Goal: Complete application form: Complete application form

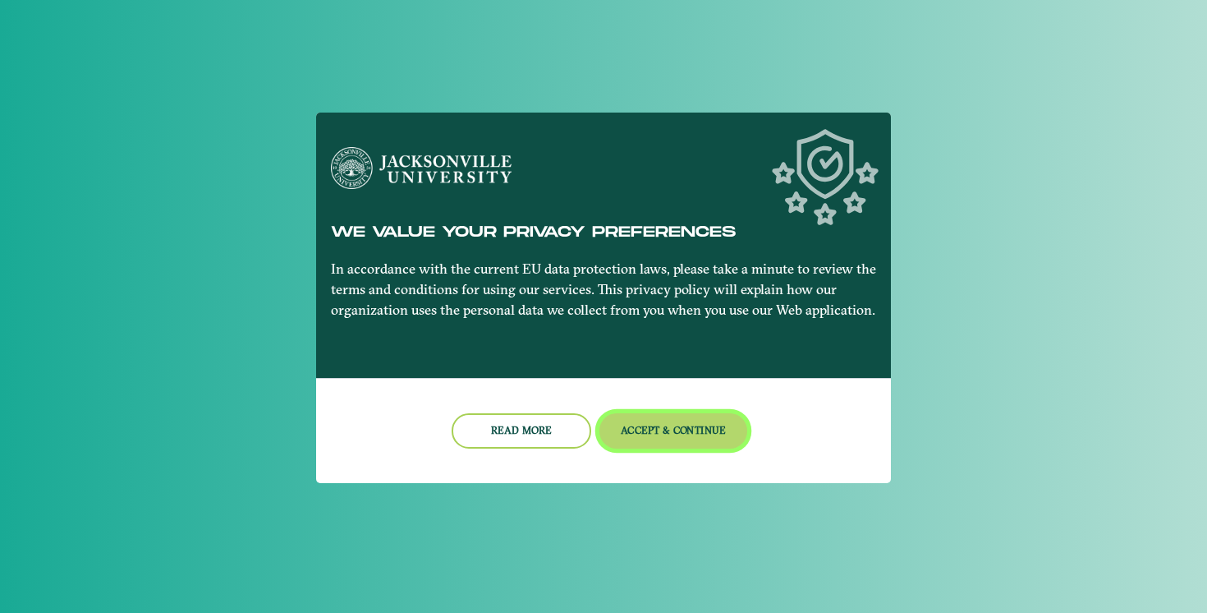
click at [650, 428] on button "Accept & Continue" at bounding box center [674, 430] width 149 height 35
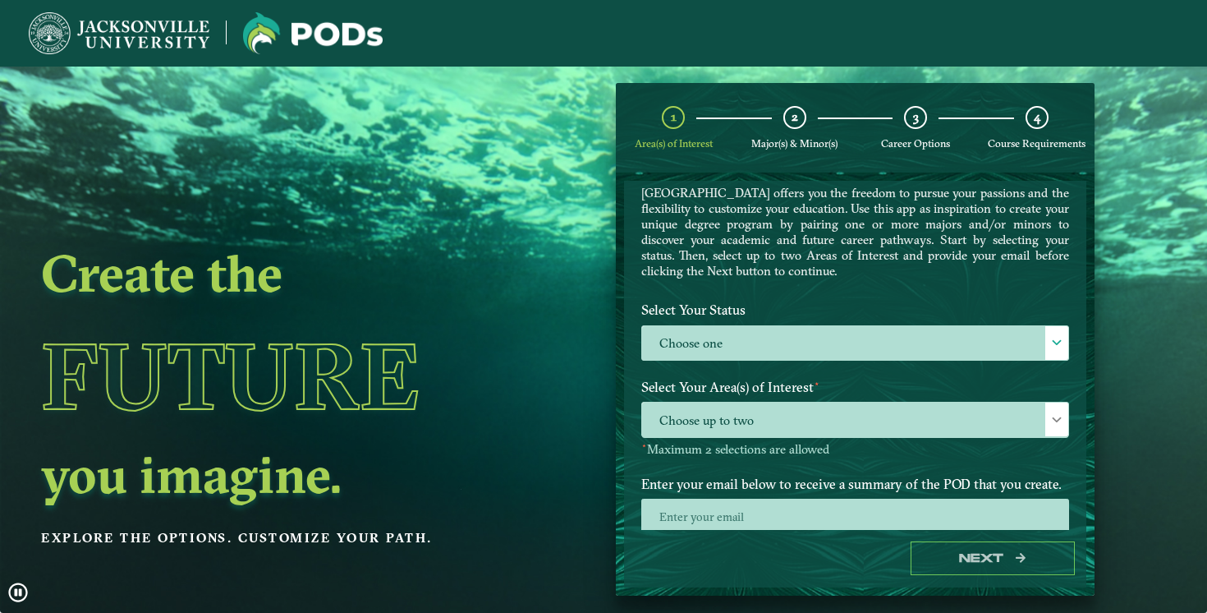
scroll to position [99, 0]
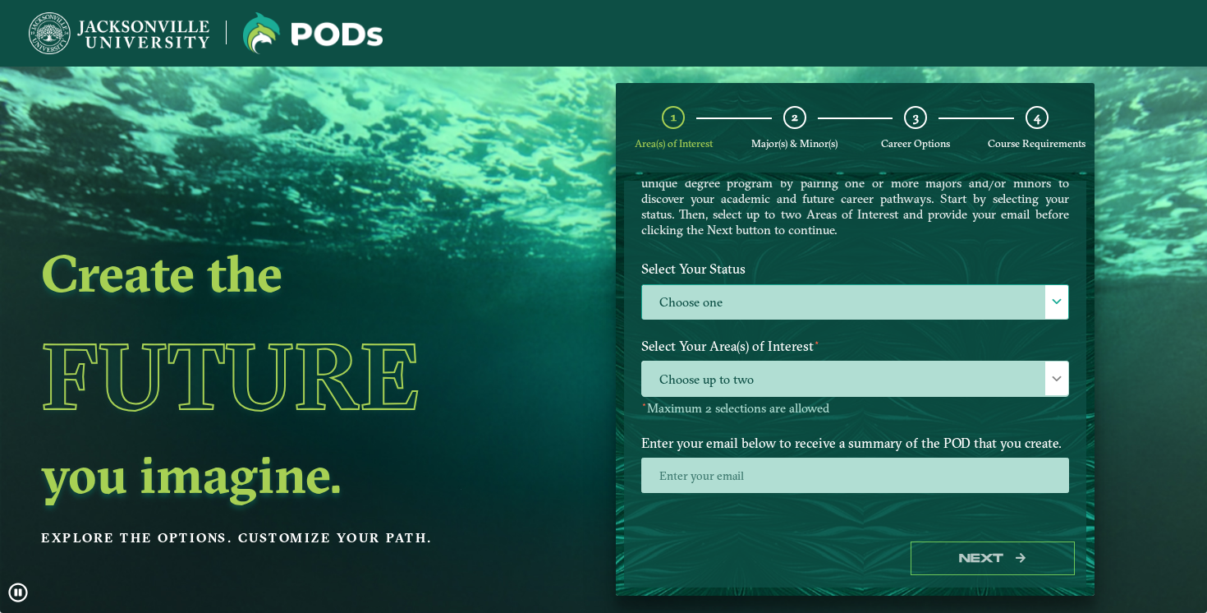
click at [710, 297] on label "Choose one" at bounding box center [855, 302] width 426 height 35
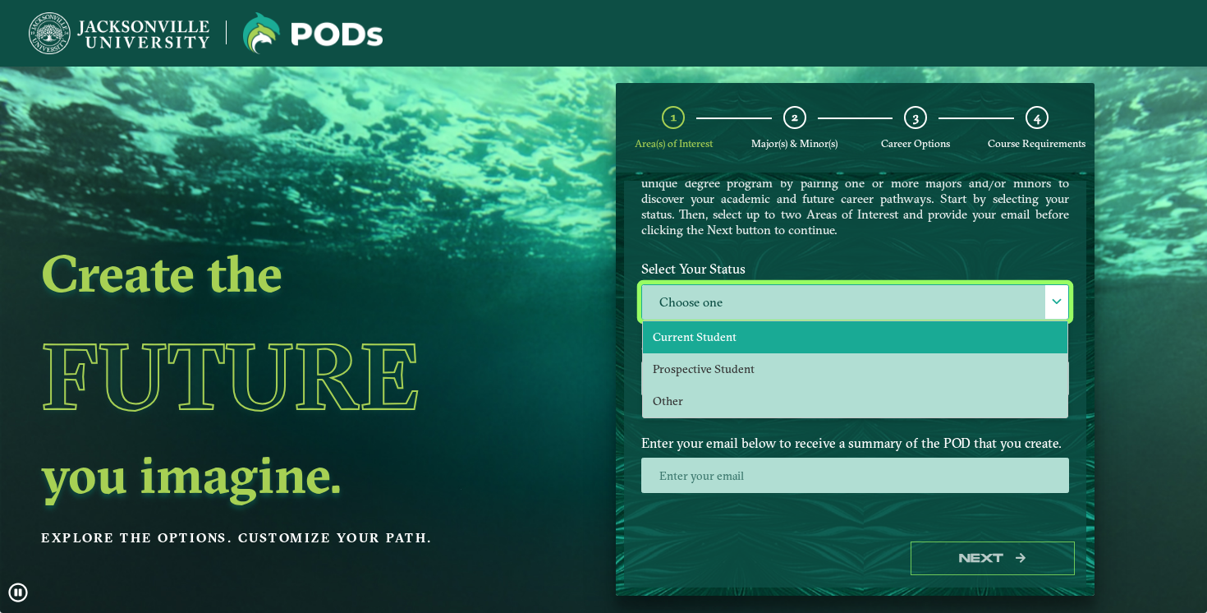
click at [706, 340] on span "Current Student" at bounding box center [695, 336] width 84 height 15
select select "[object Object]"
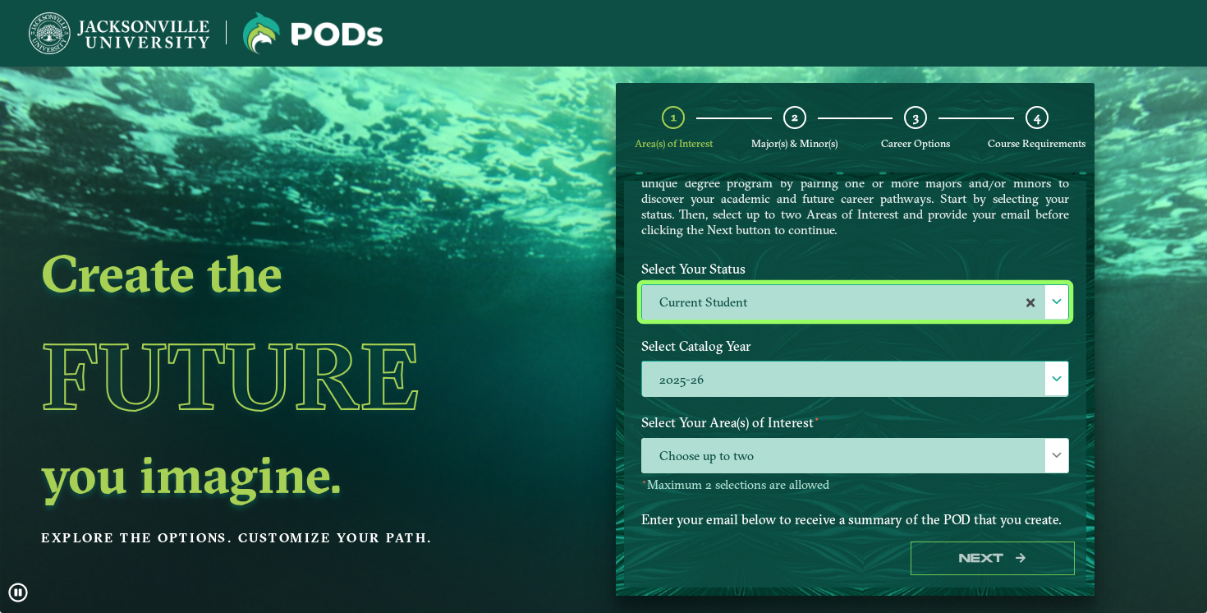
click at [706, 379] on label "2025-26" at bounding box center [855, 378] width 426 height 35
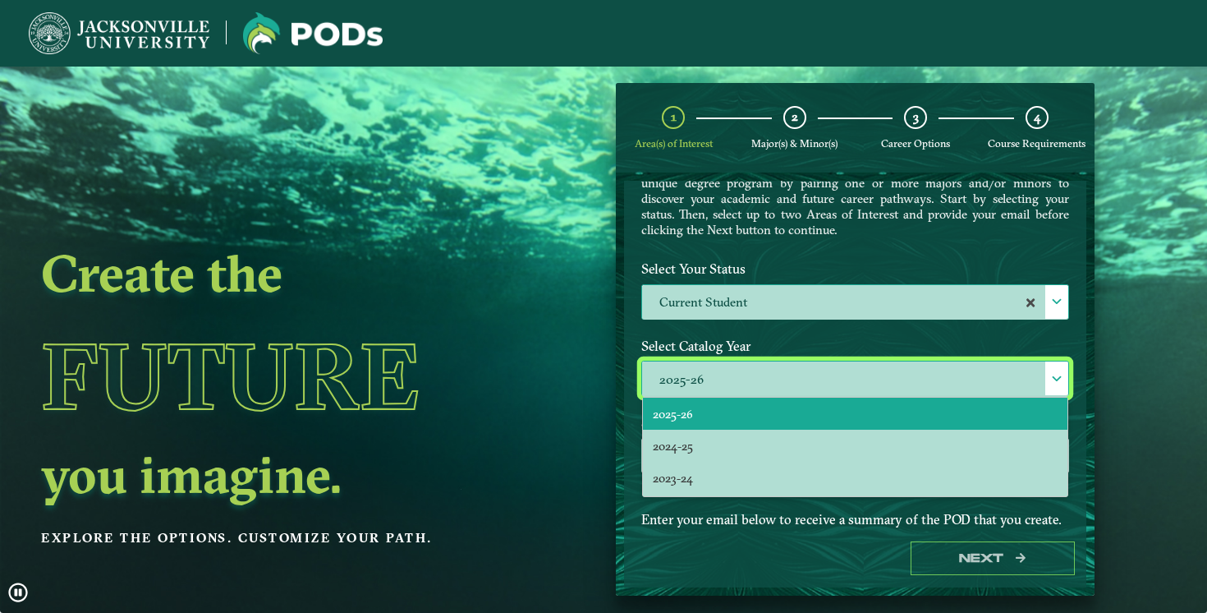
click at [715, 424] on li "2025-26" at bounding box center [855, 414] width 425 height 32
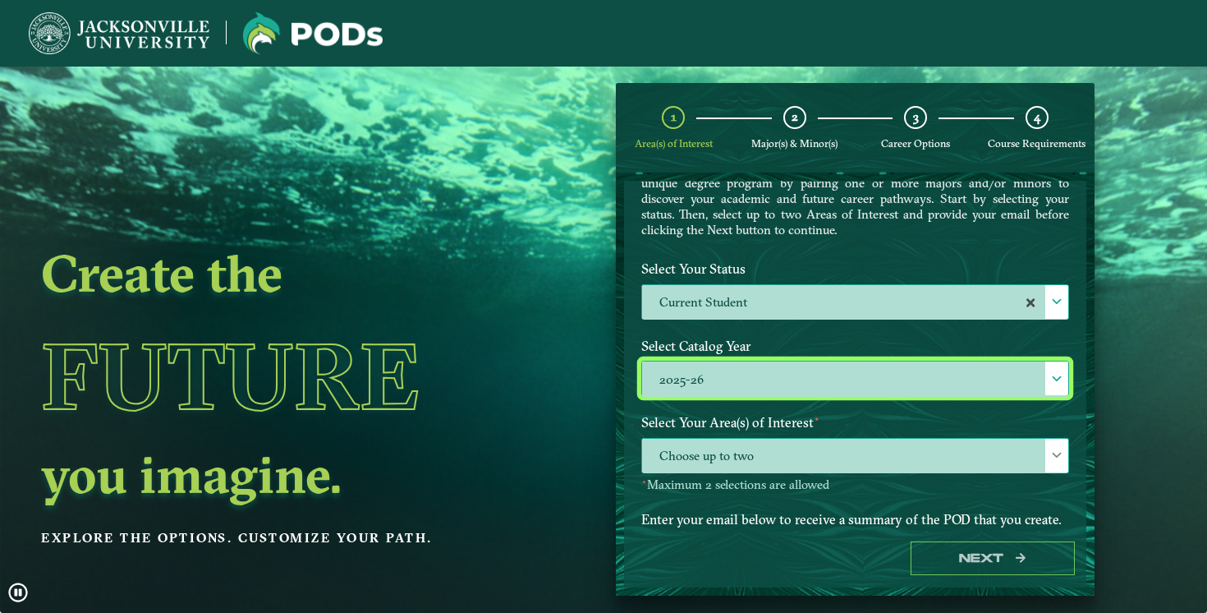
click at [702, 460] on span "Choose up to two" at bounding box center [855, 456] width 426 height 35
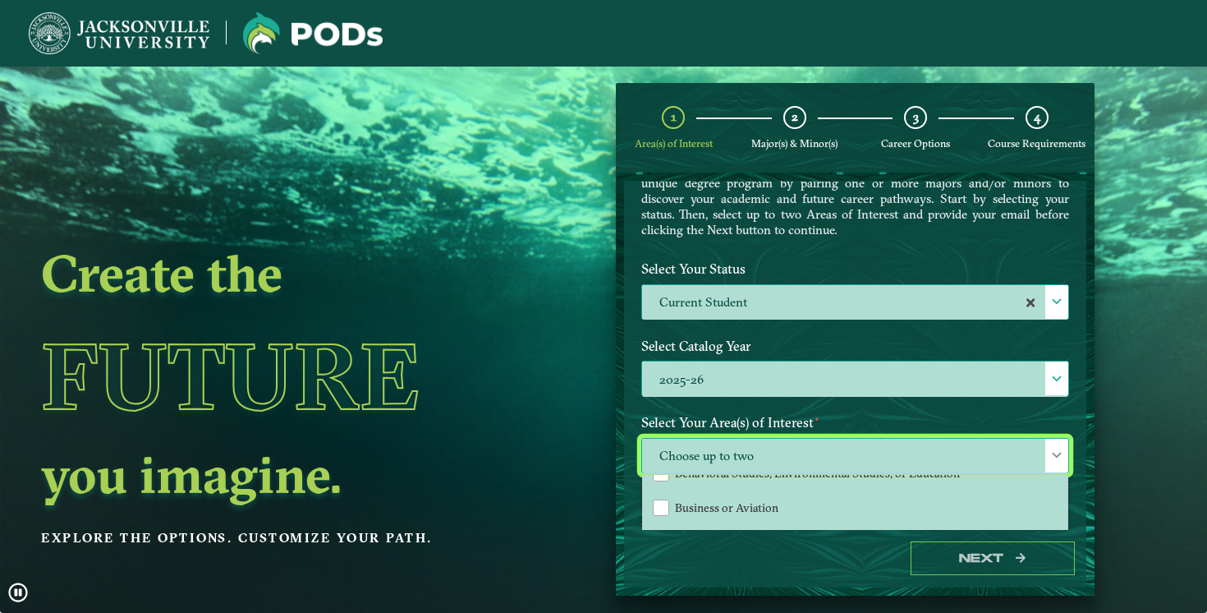
scroll to position [54, 0]
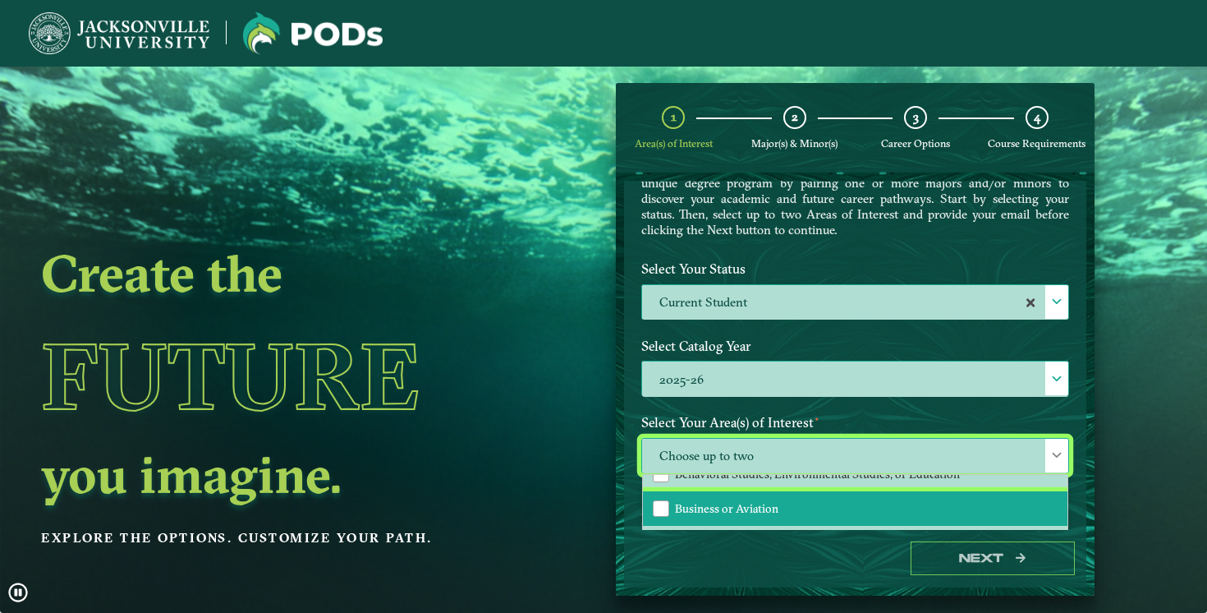
click at [698, 503] on span "Business or Aviation" at bounding box center [726, 508] width 103 height 15
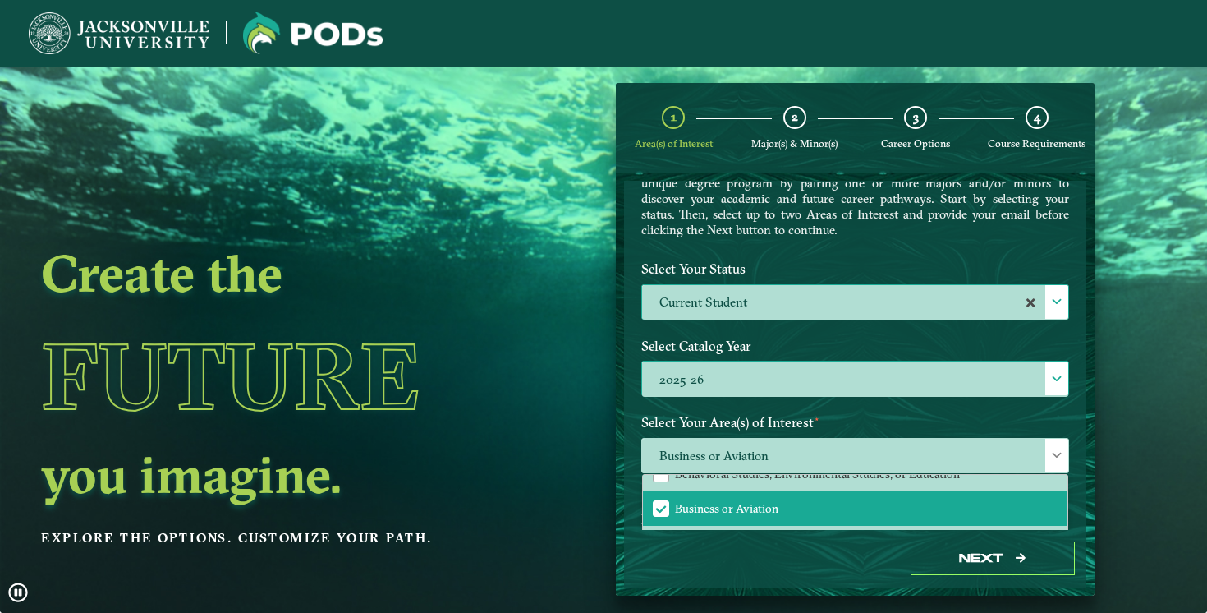
click at [790, 401] on div "Select Catalog Year 2025-26 2025-26" at bounding box center [855, 369] width 453 height 77
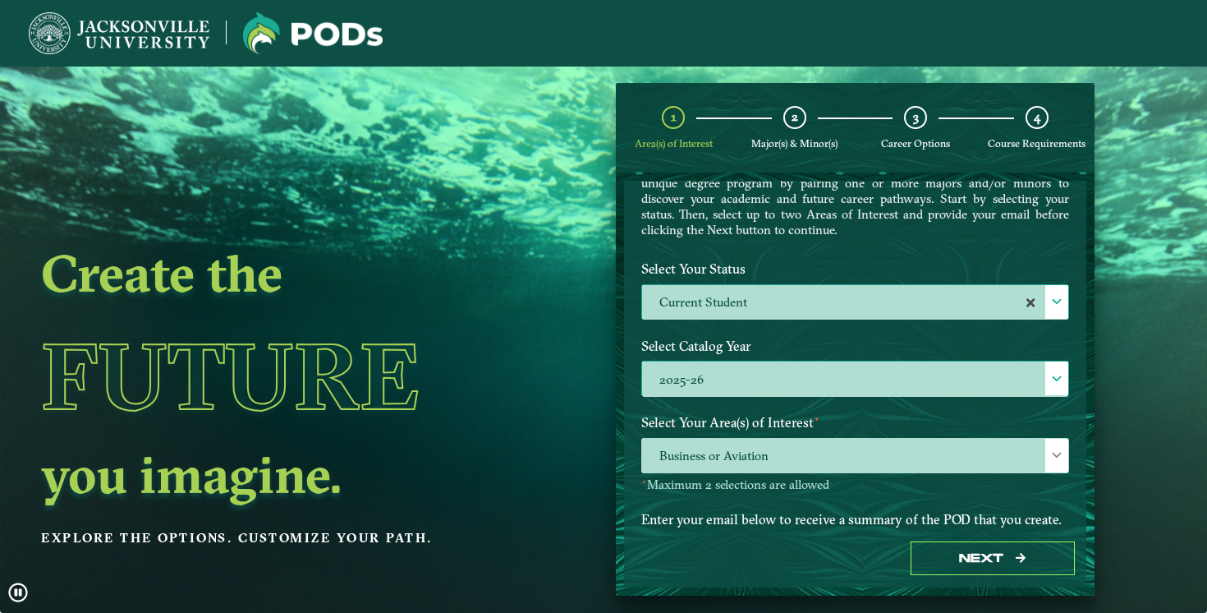
scroll to position [175, 0]
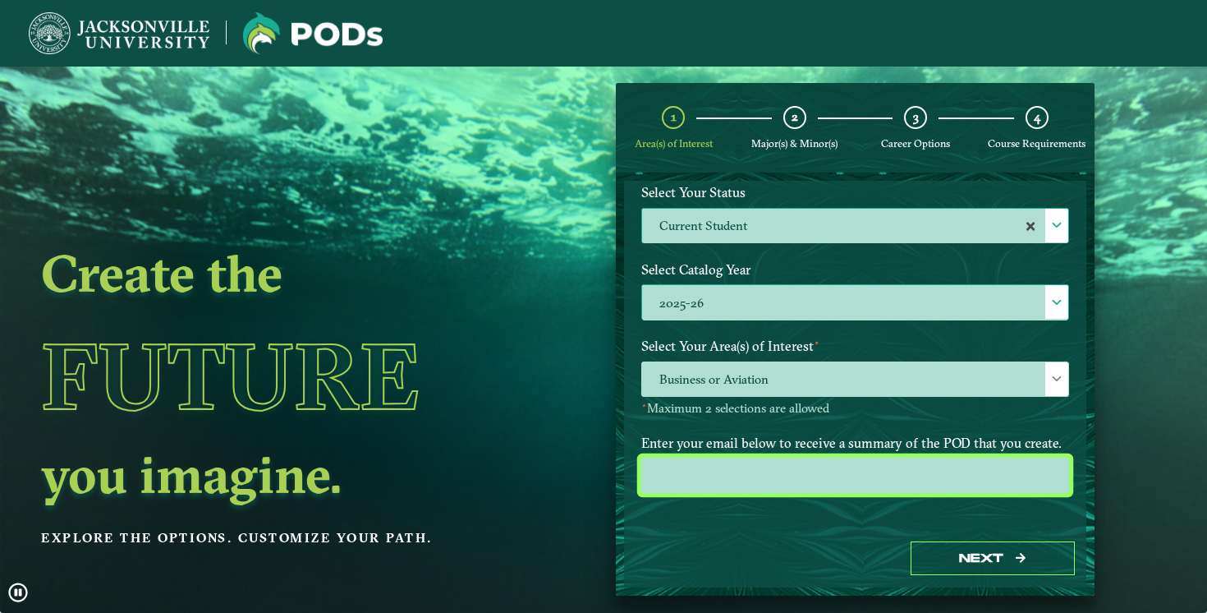
click at [774, 479] on input "email" at bounding box center [855, 474] width 428 height 35
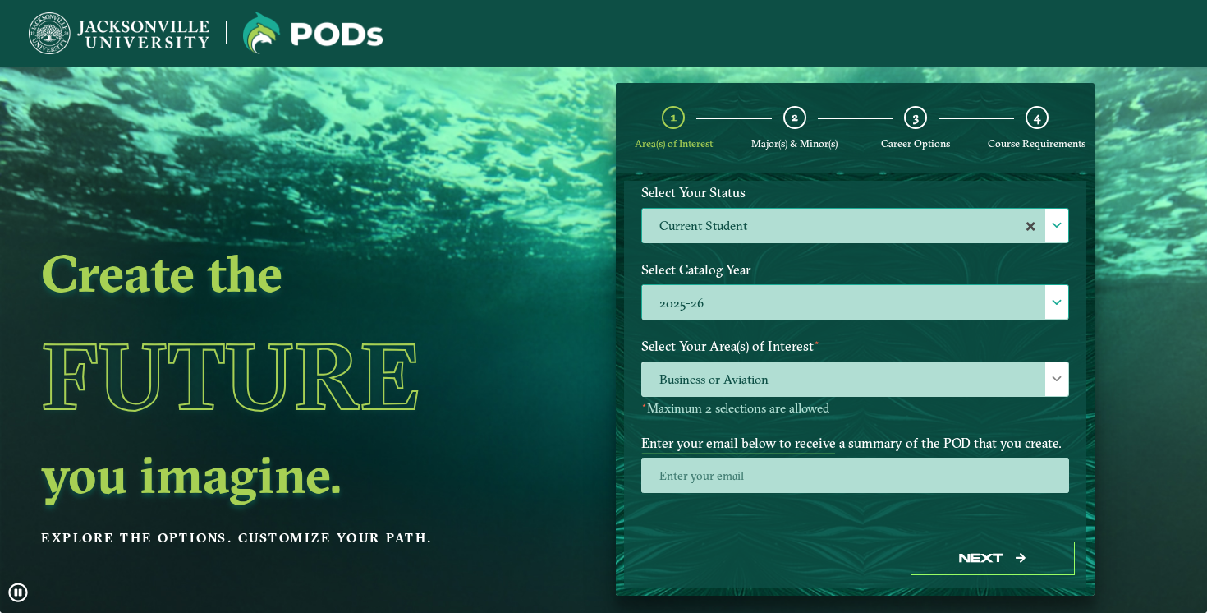
click at [765, 524] on div "Welcome to the POD s app [GEOGRAPHIC_DATA] offers you the freedom to pursue you…" at bounding box center [855, 355] width 462 height 349
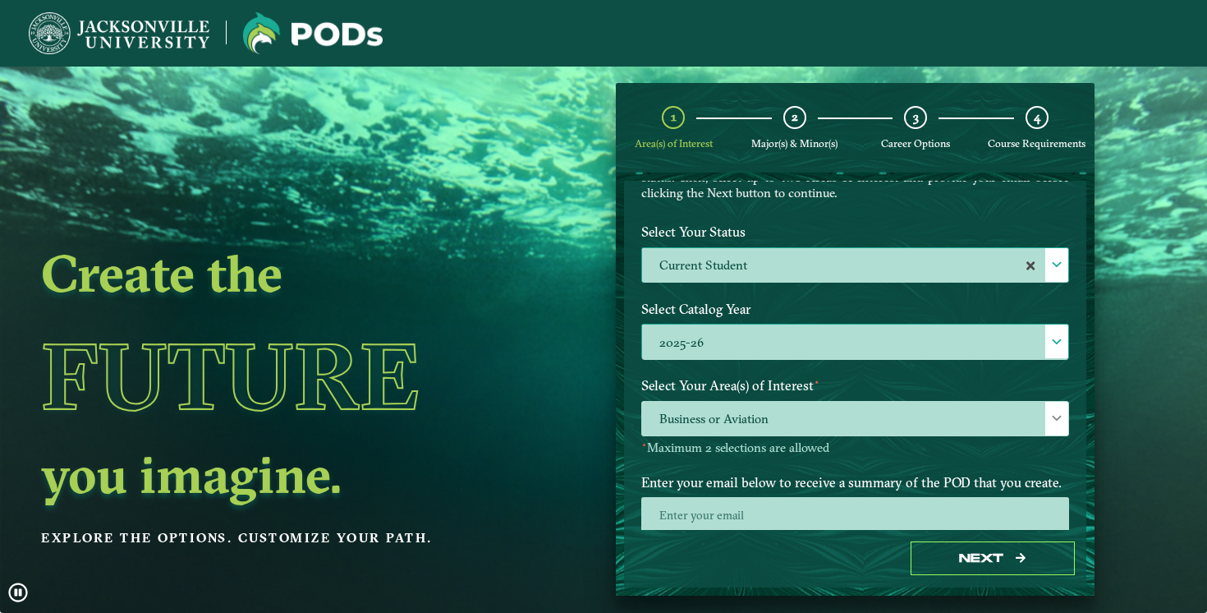
scroll to position [128, 0]
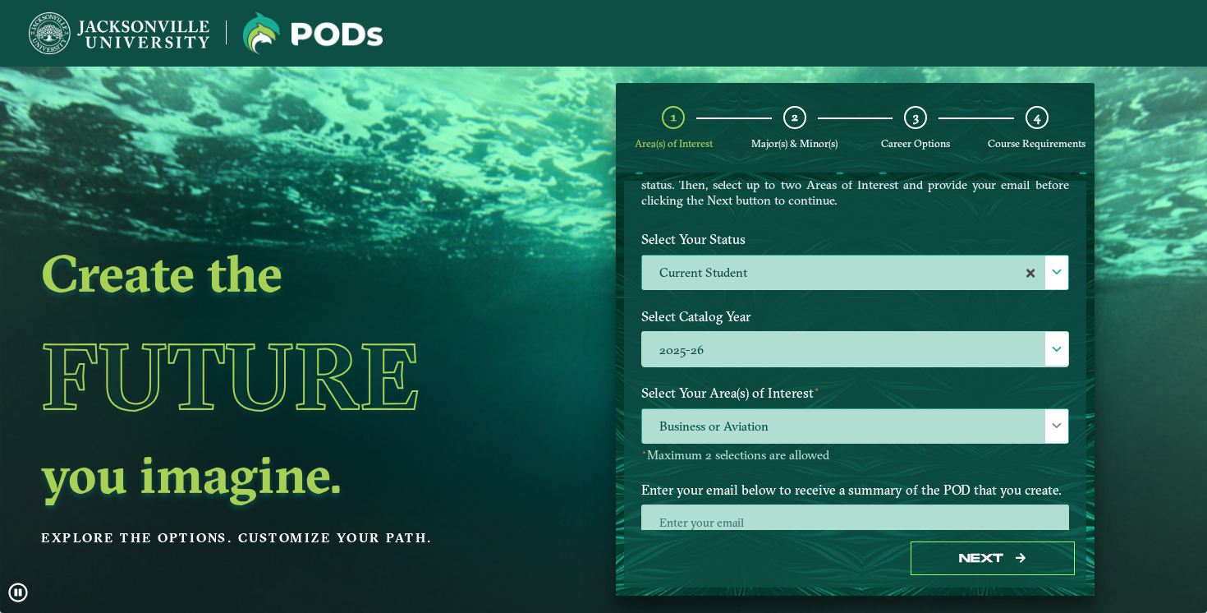
click at [720, 419] on span "Business or Aviation" at bounding box center [855, 426] width 426 height 35
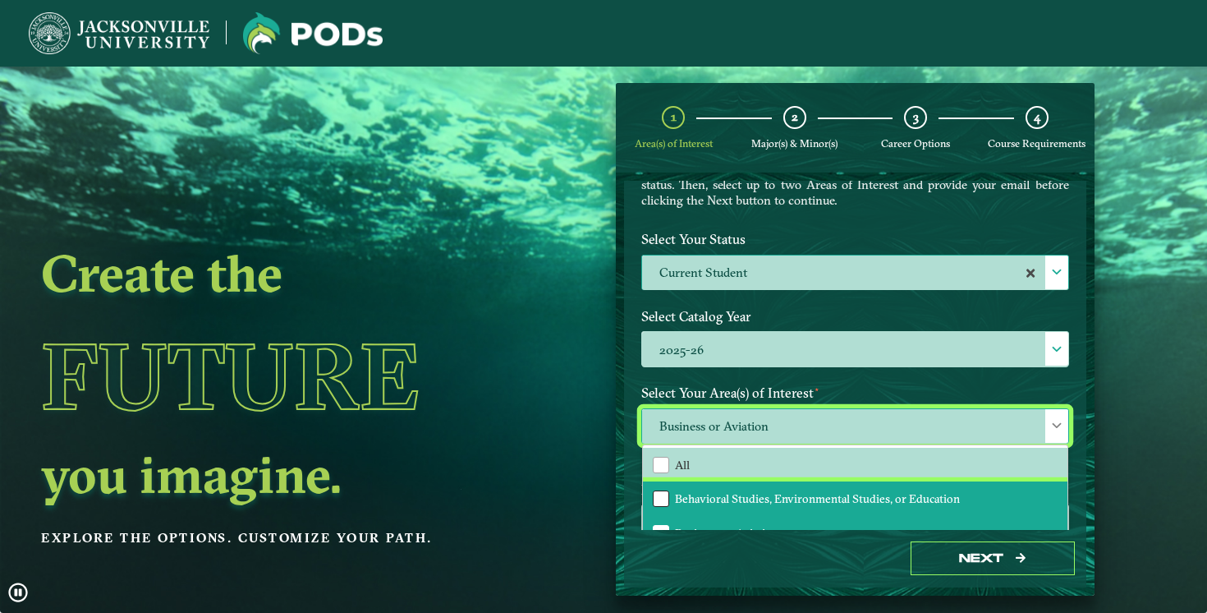
click at [660, 490] on div "Behavioral Studies, Environmental Studies, or Education" at bounding box center [661, 498] width 16 height 16
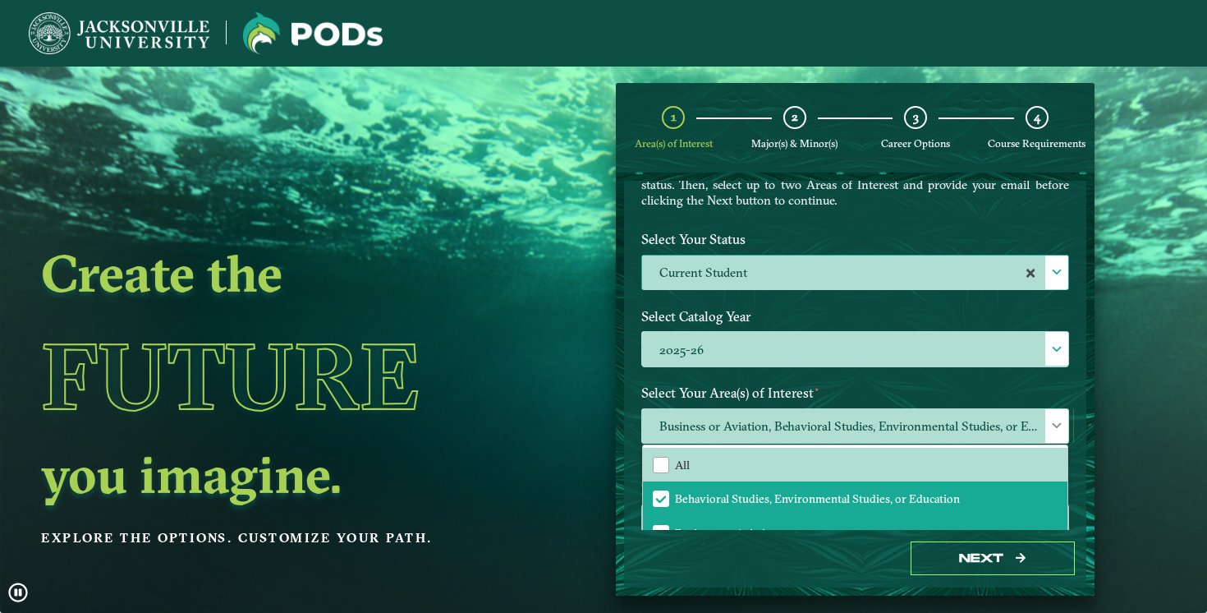
click at [774, 380] on label "Select Your Area(s) of Interest ⋆" at bounding box center [855, 393] width 453 height 30
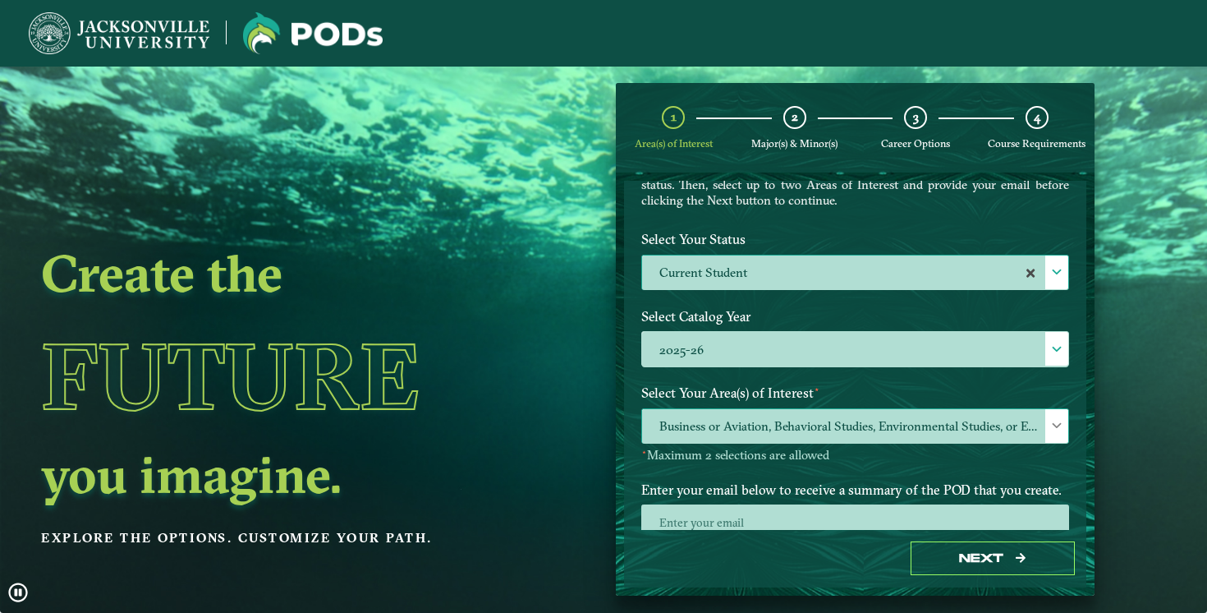
click at [756, 428] on span "Business or Aviation, Behavioral Studies, Environmental Studies, or Education" at bounding box center [855, 426] width 426 height 35
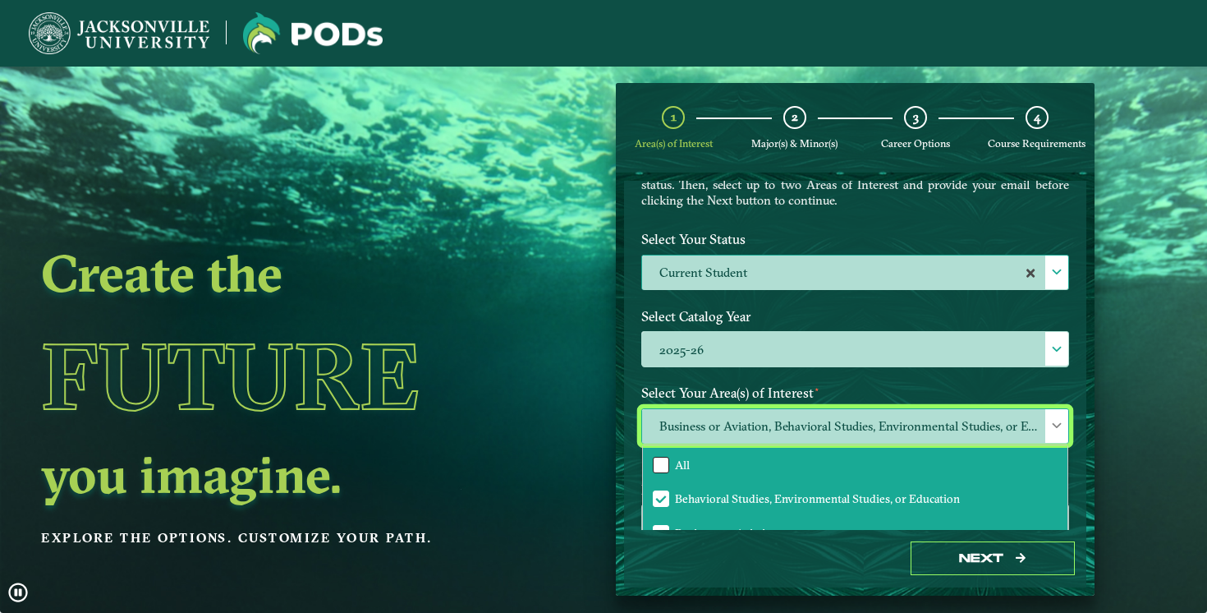
click at [664, 462] on div "All" at bounding box center [661, 465] width 16 height 16
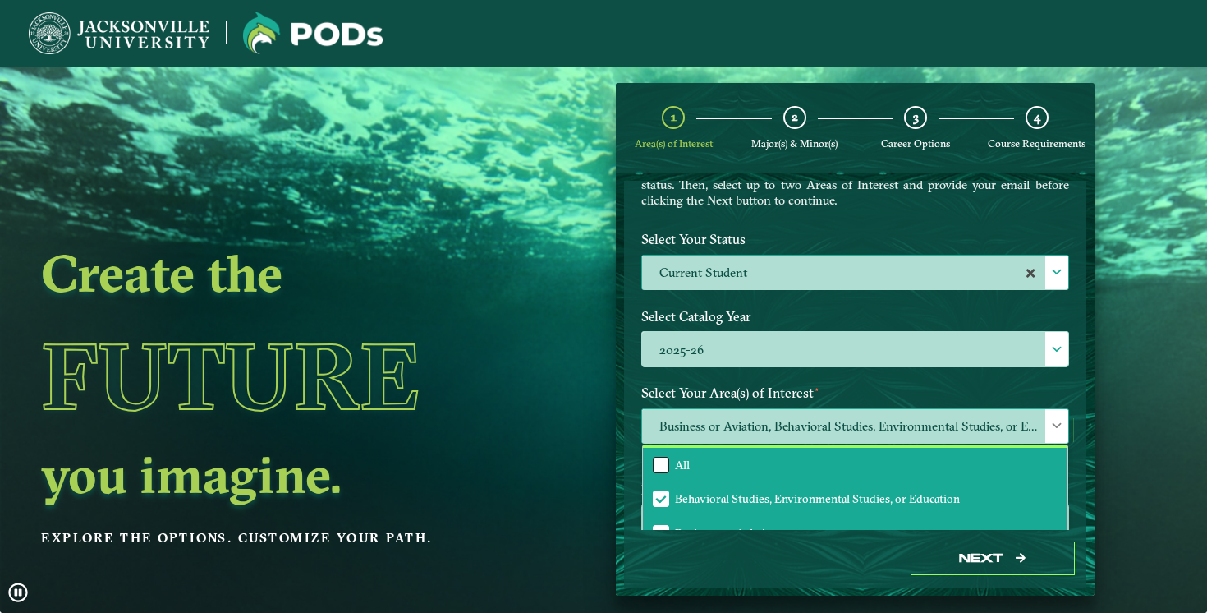
click at [664, 462] on div "All" at bounding box center [661, 465] width 16 height 16
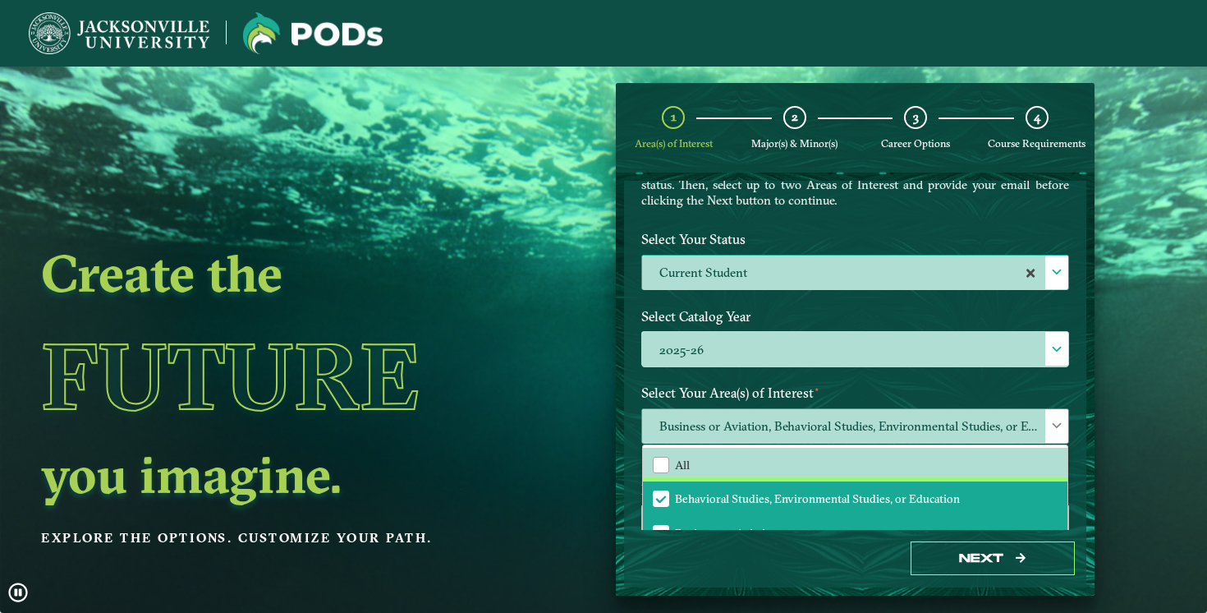
click at [656, 502] on span "Behavioral Studies, Environmental Studies, or Education" at bounding box center [661, 498] width 15 height 15
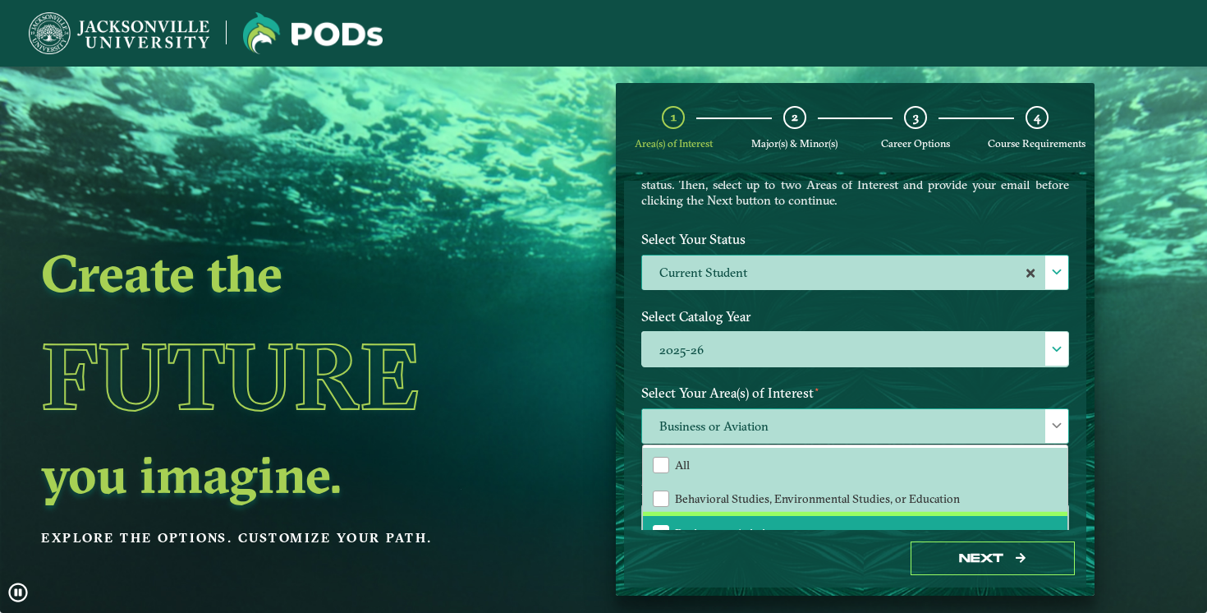
click at [656, 526] on span "Business or Aviation" at bounding box center [661, 533] width 15 height 15
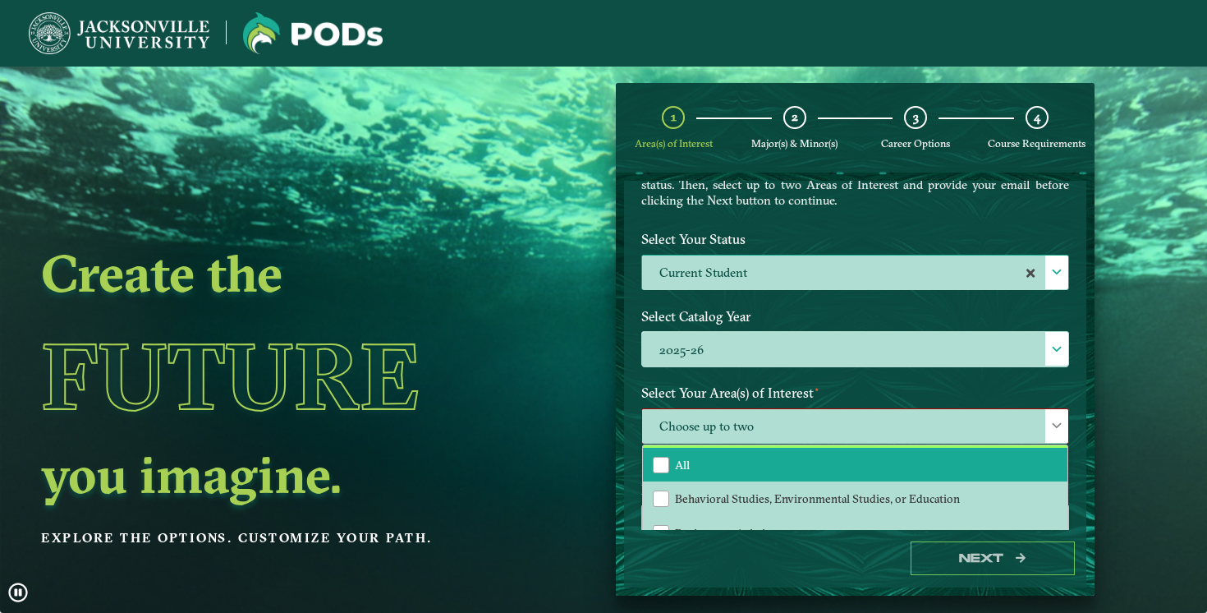
click at [659, 471] on li "All" at bounding box center [855, 465] width 425 height 34
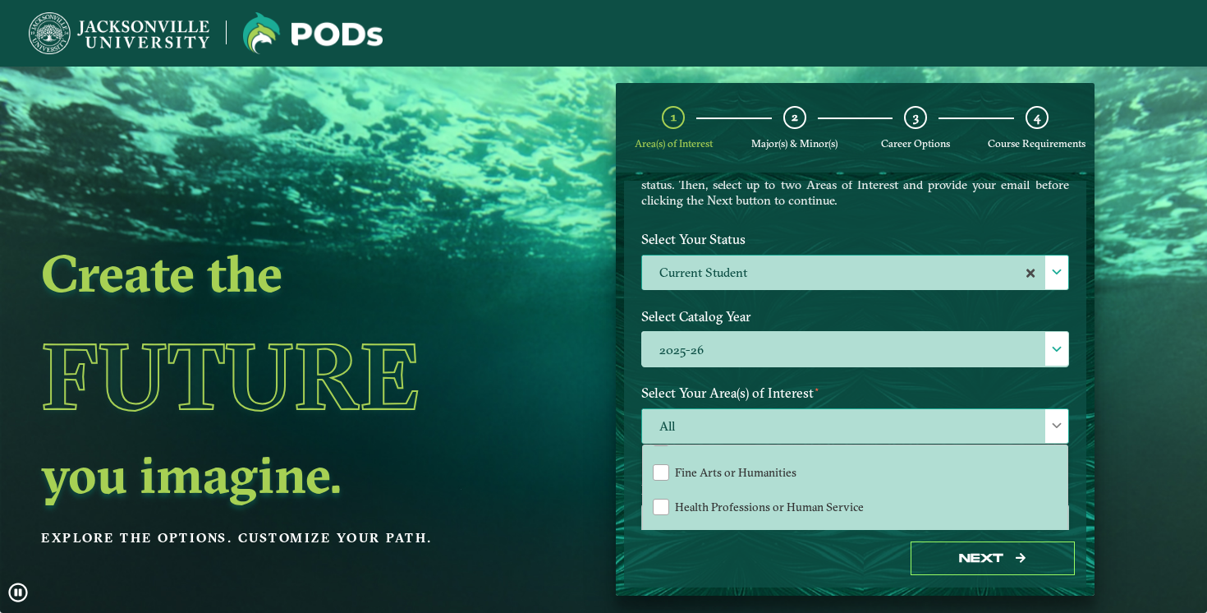
scroll to position [108, 0]
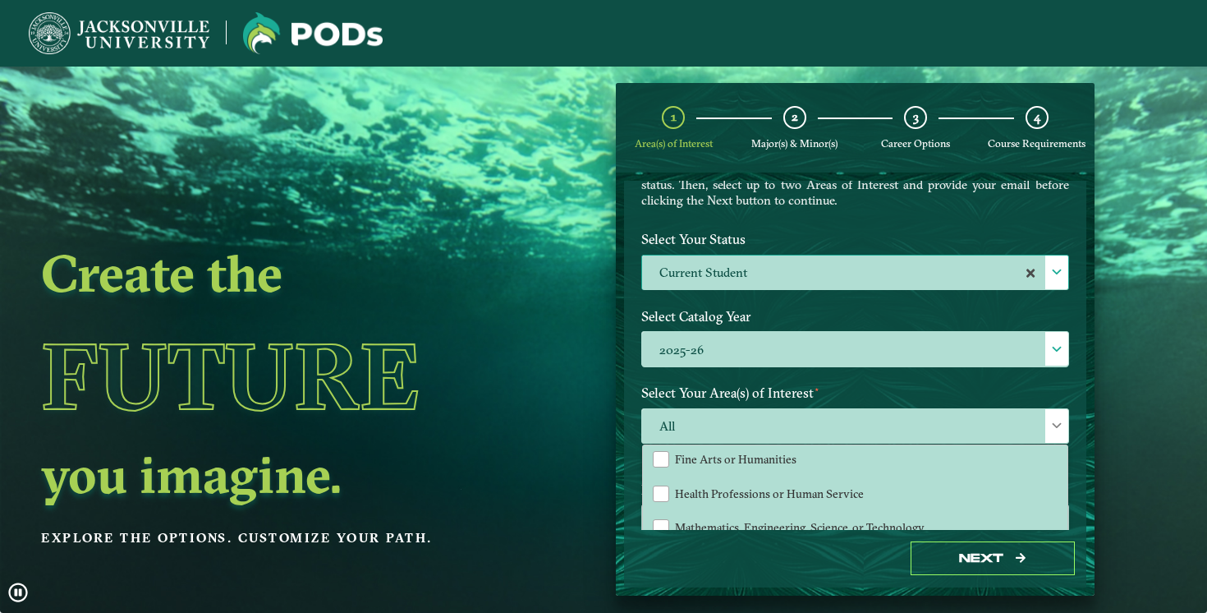
click at [748, 374] on div "Select Catalog Year 2025-26 2025-26" at bounding box center [855, 339] width 453 height 77
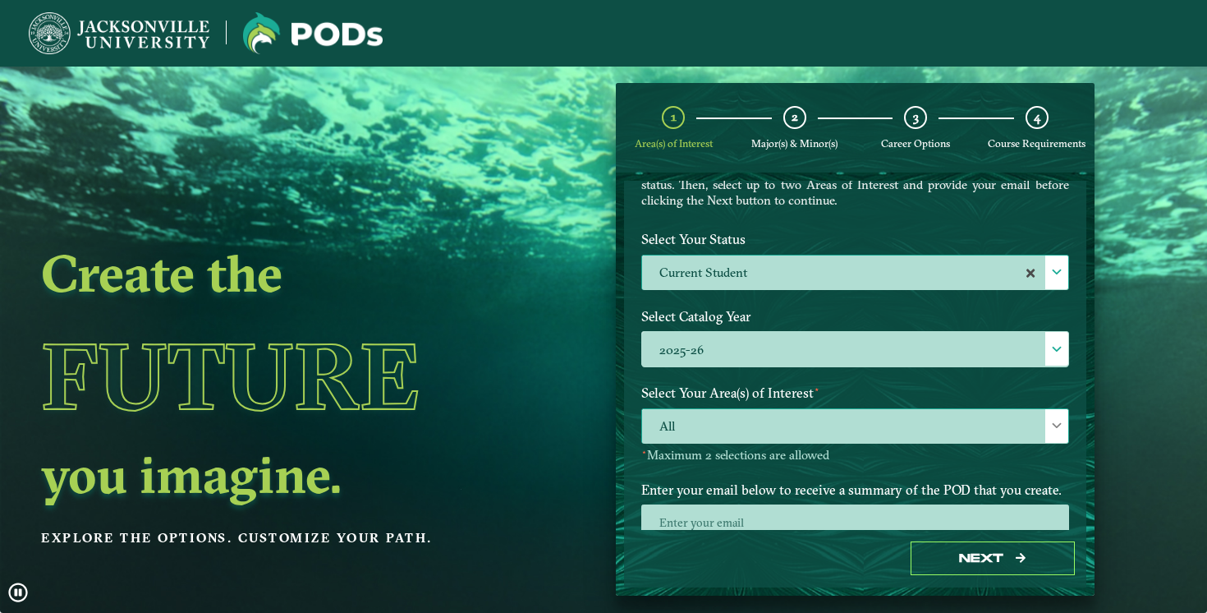
click at [706, 419] on span "All" at bounding box center [855, 426] width 426 height 35
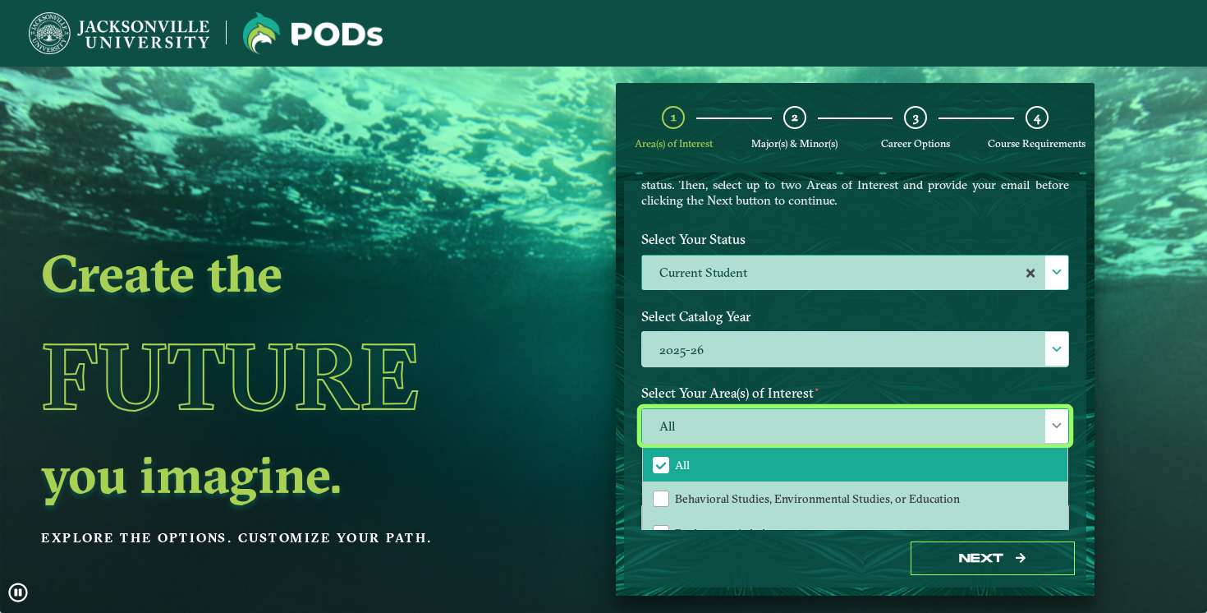
click at [654, 459] on span "All" at bounding box center [661, 464] width 15 height 15
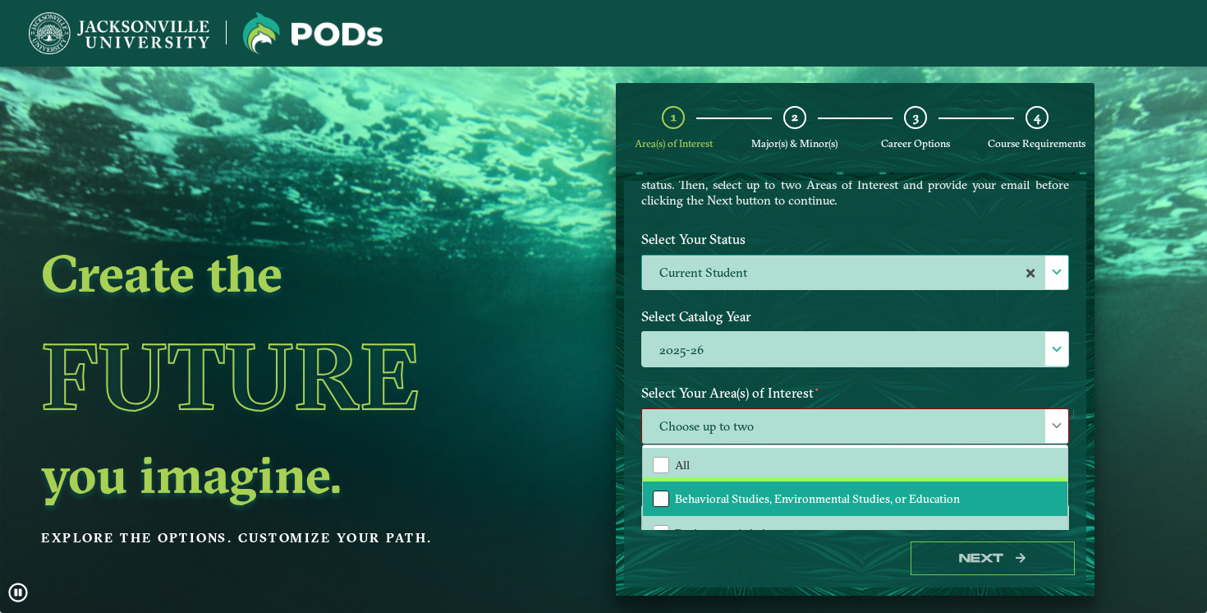
click at [654, 491] on div "Behavioral Studies, Environmental Studies, or Education" at bounding box center [661, 498] width 16 height 16
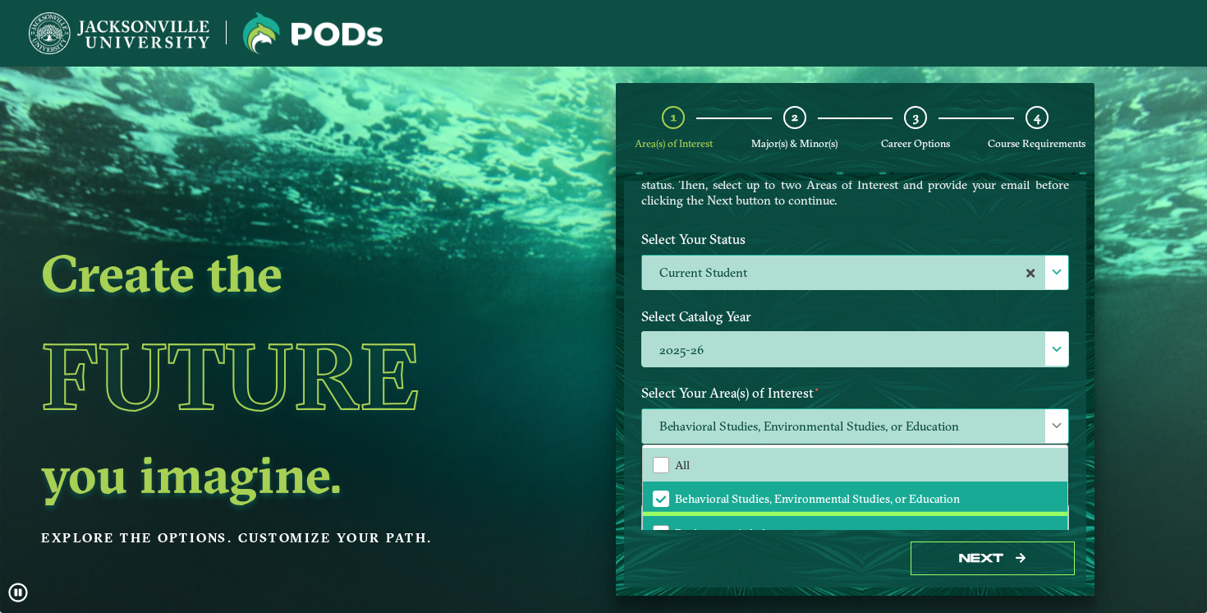
click at [656, 517] on li "Business or Aviation" at bounding box center [855, 533] width 425 height 34
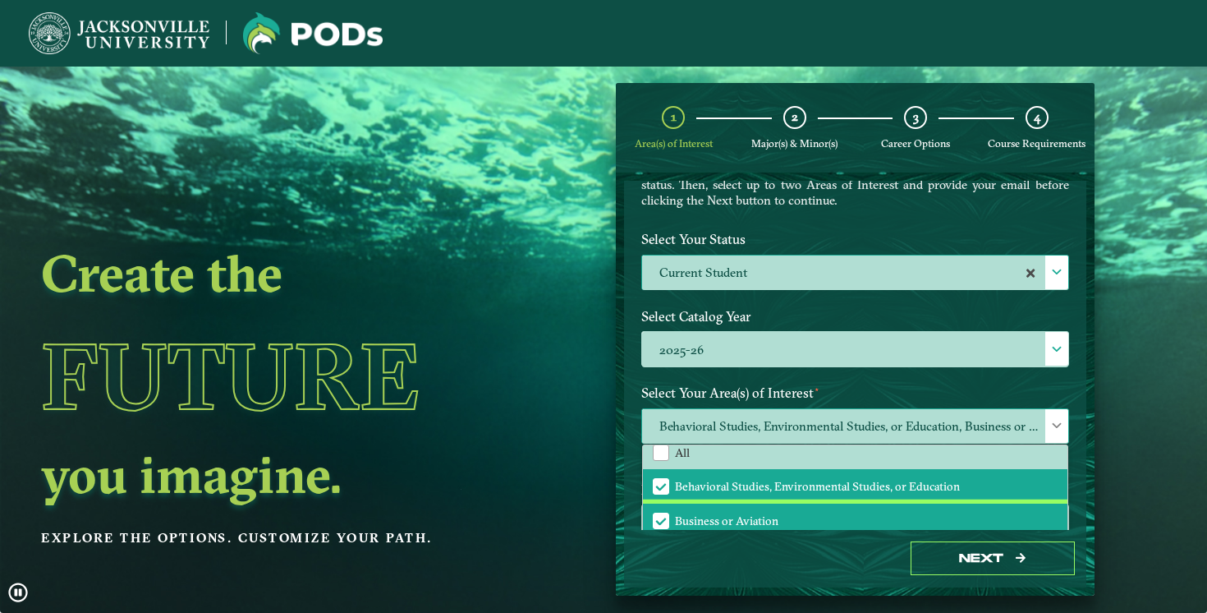
scroll to position [11, 0]
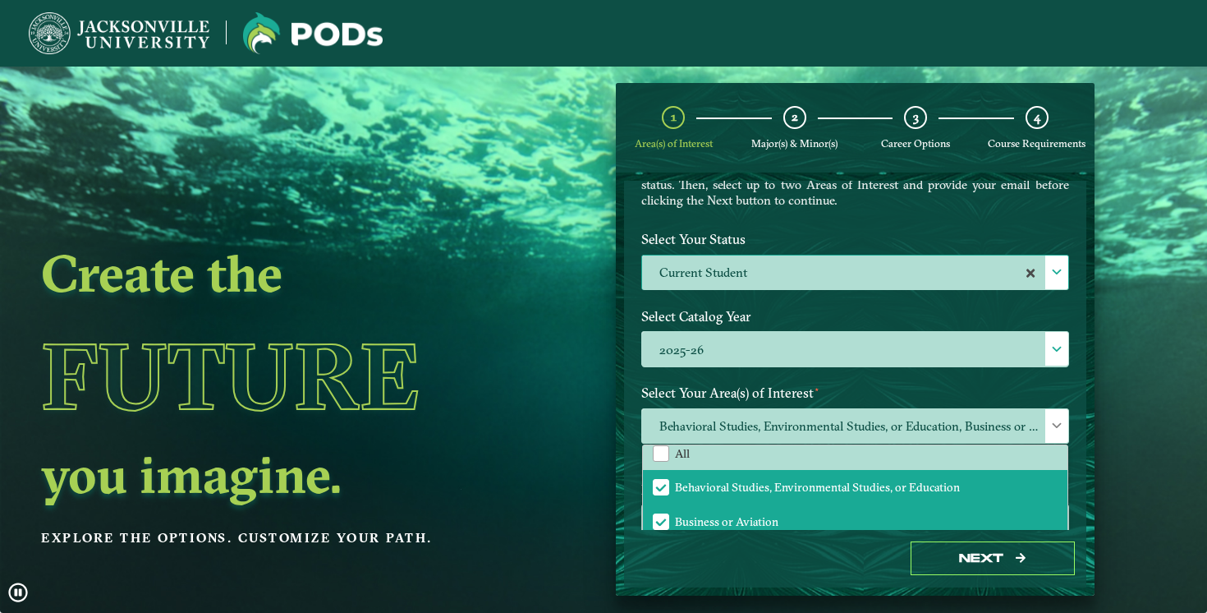
click at [569, 496] on ngx-dashboard "Create the Future you imagine. Explore the options. Customize your path. 1 Area…" at bounding box center [603, 339] width 1207 height 512
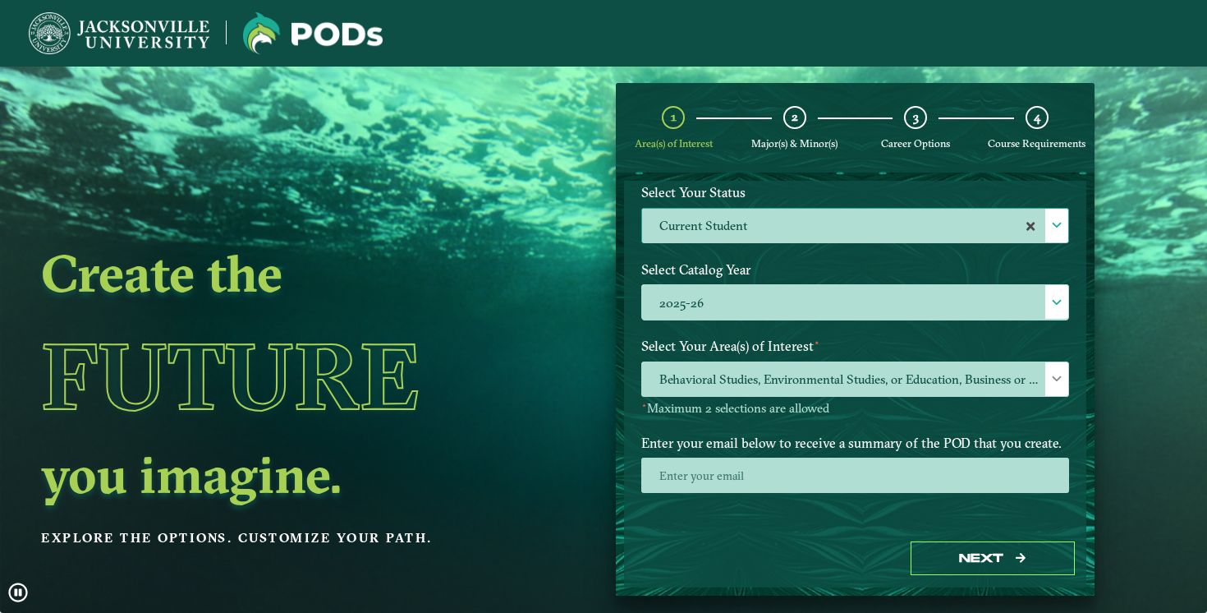
scroll to position [66, 0]
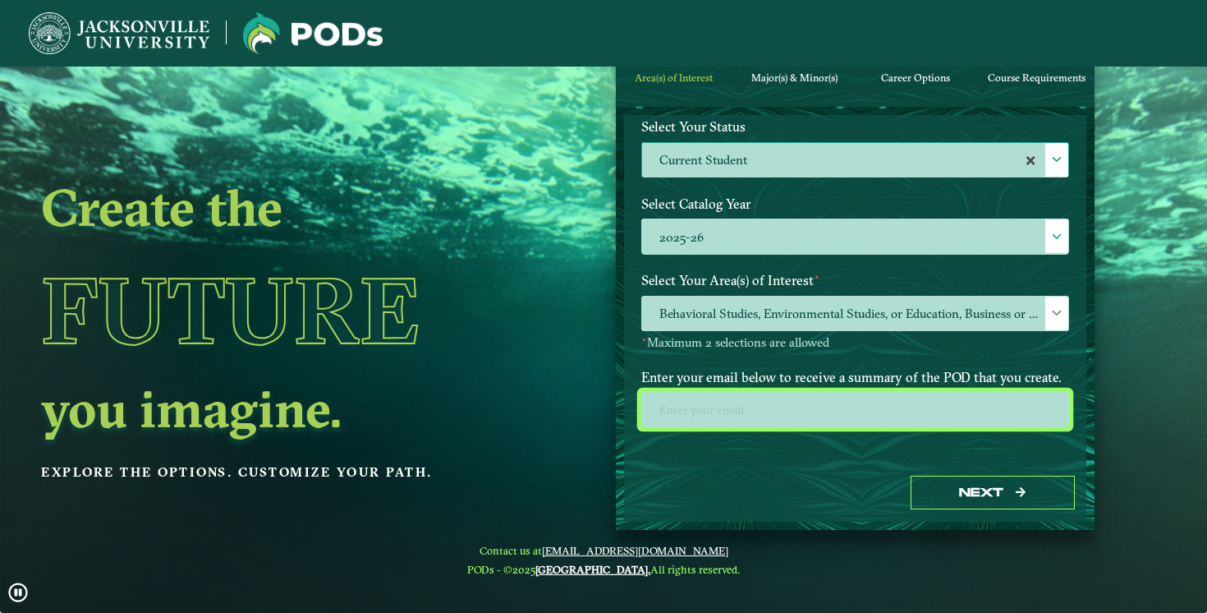
click at [738, 395] on input "email" at bounding box center [855, 409] width 428 height 35
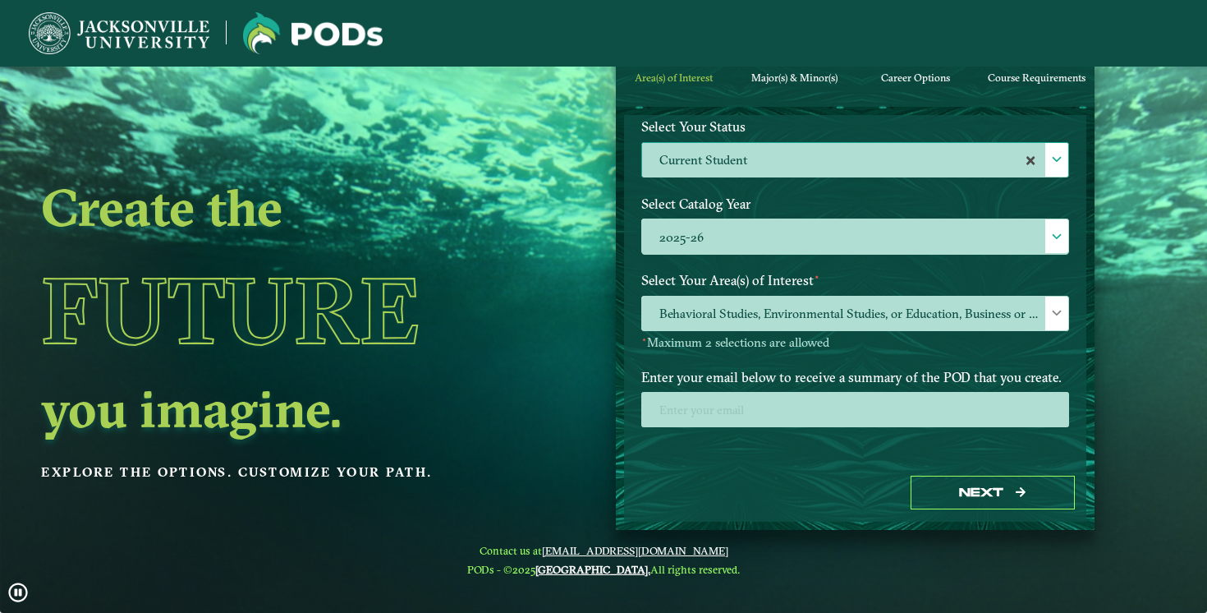
click at [781, 465] on div "Next" at bounding box center [855, 492] width 462 height 57
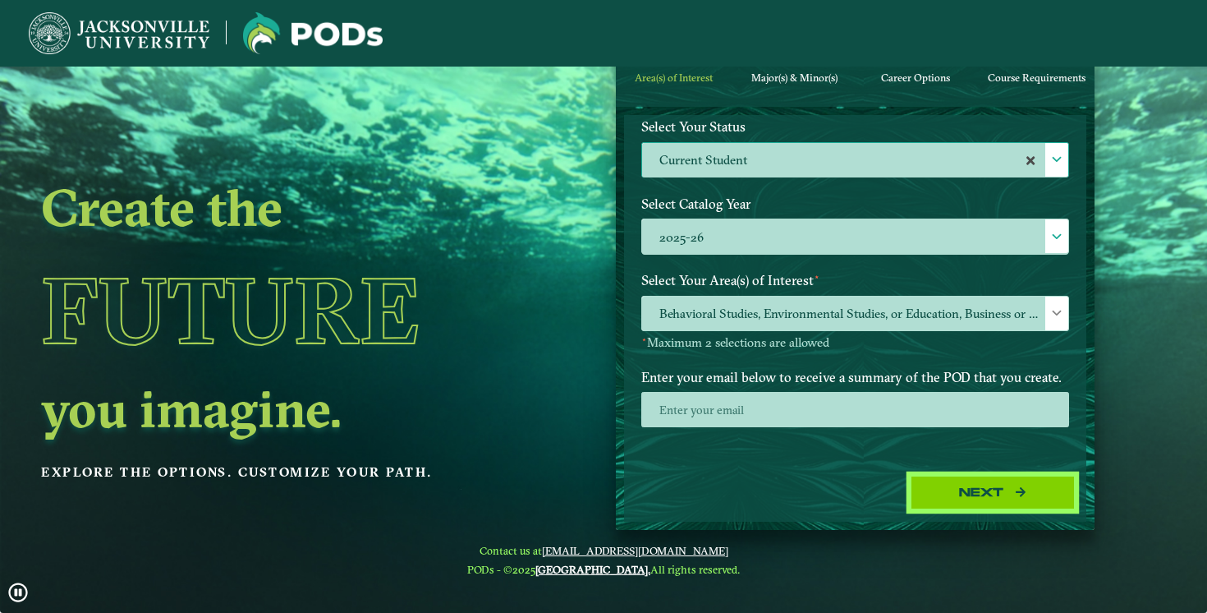
click at [955, 491] on button "Next" at bounding box center [993, 493] width 164 height 34
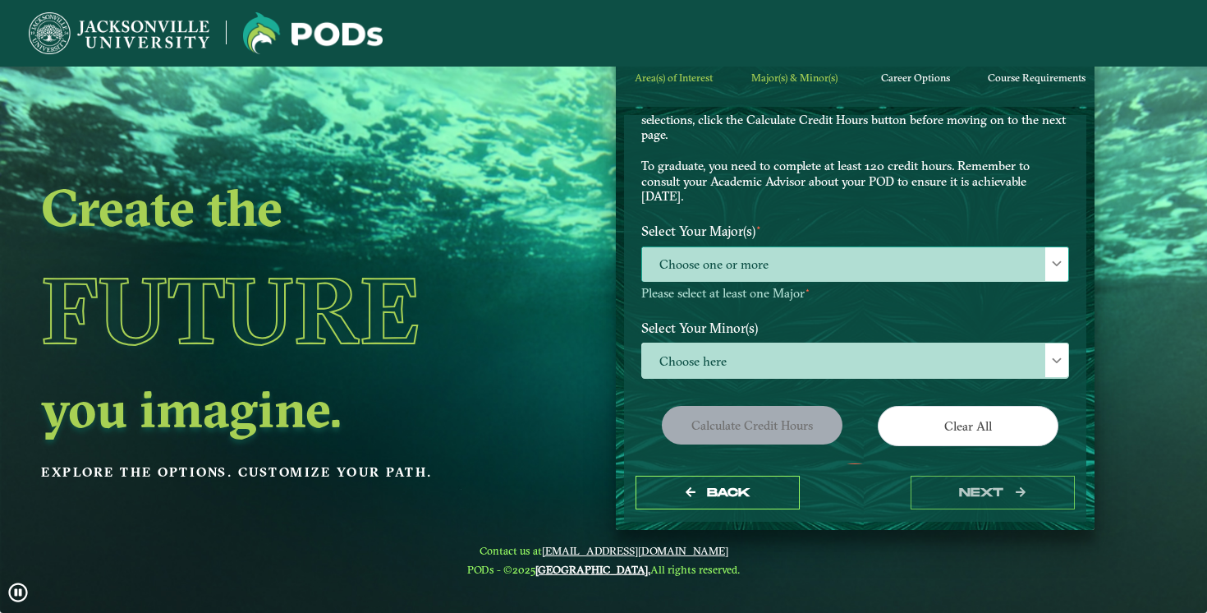
scroll to position [41, 0]
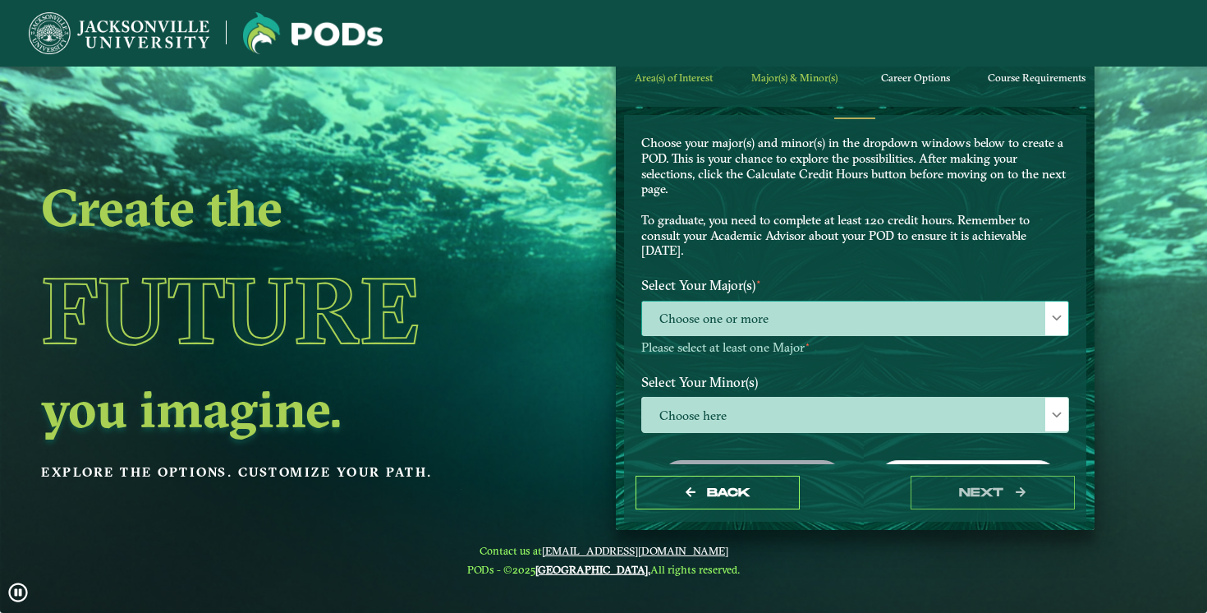
click at [756, 313] on span "Choose one or more" at bounding box center [855, 318] width 426 height 35
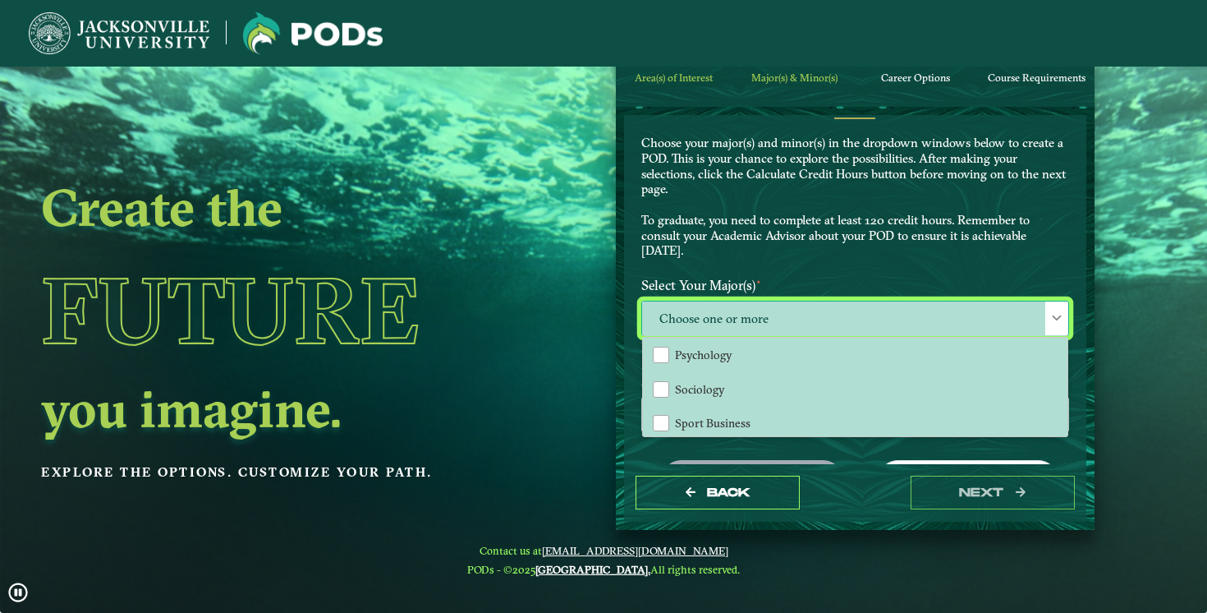
scroll to position [467, 0]
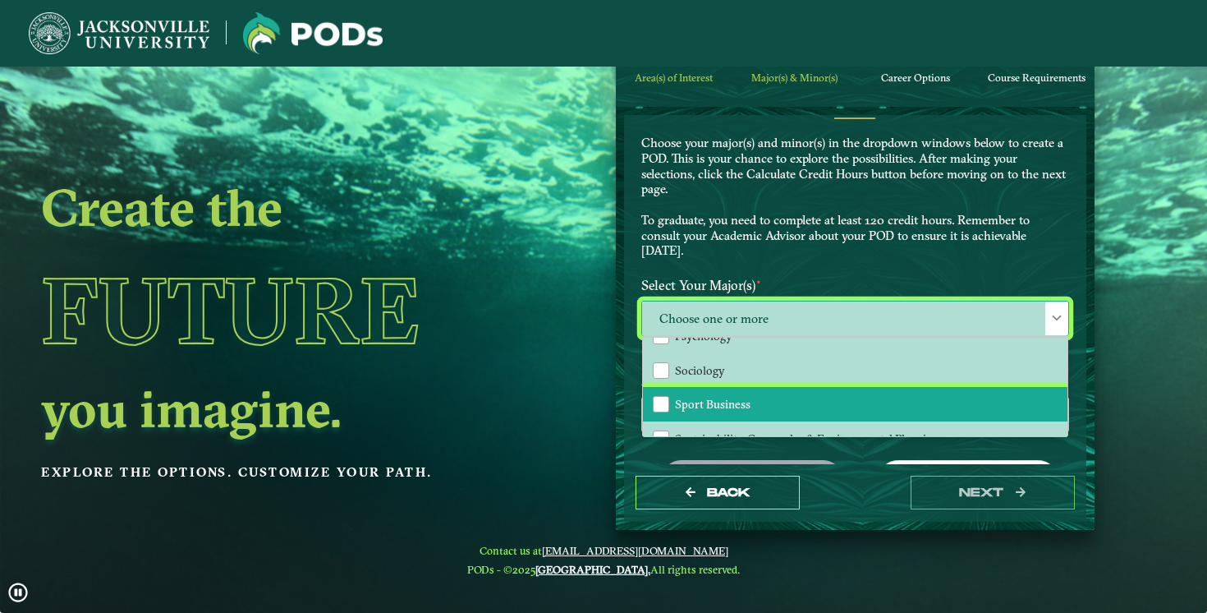
click at [703, 406] on li "Sport Business" at bounding box center [855, 404] width 425 height 34
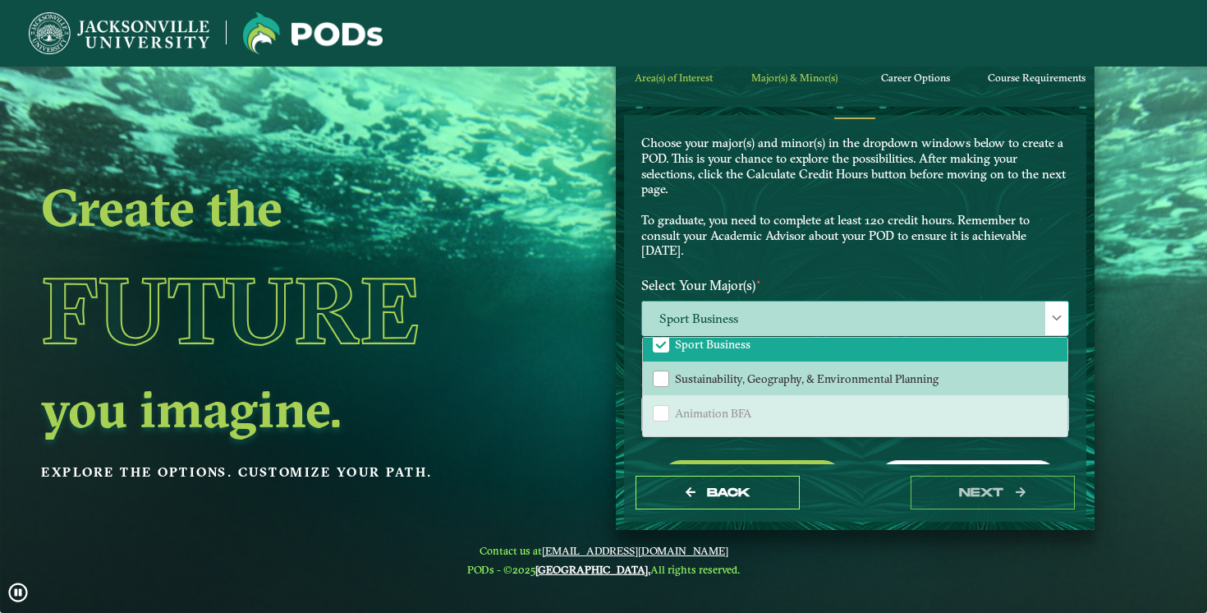
scroll to position [525, 0]
click at [835, 242] on p "Choose your major(s) and minor(s) in the dropdown windows below to create a POD…" at bounding box center [855, 197] width 428 height 123
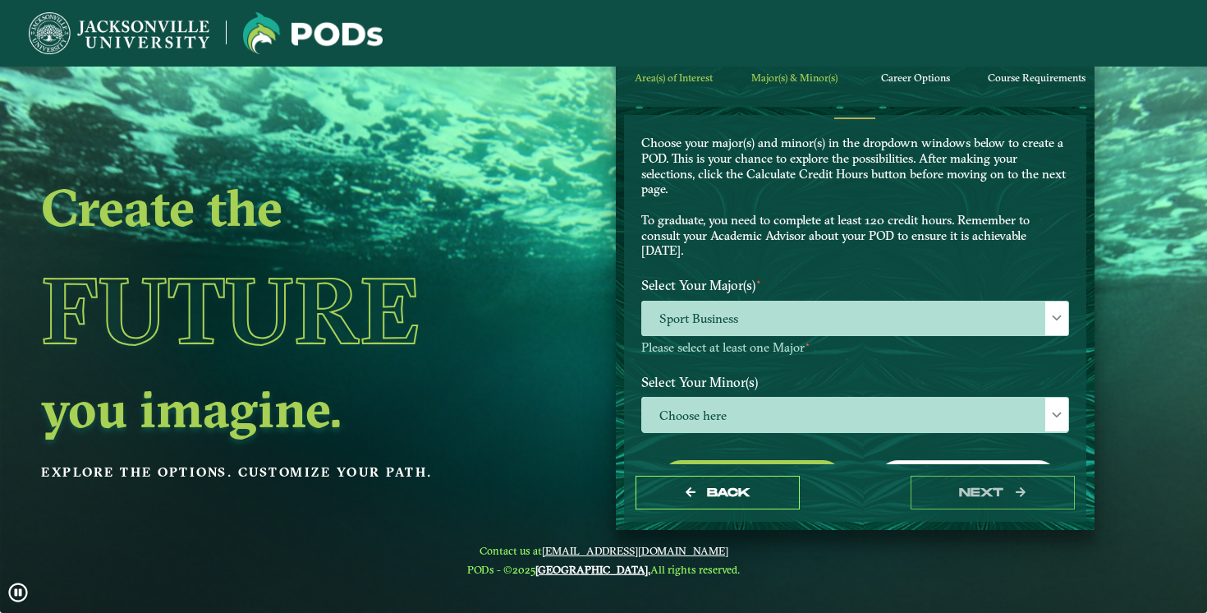
scroll to position [145, 0]
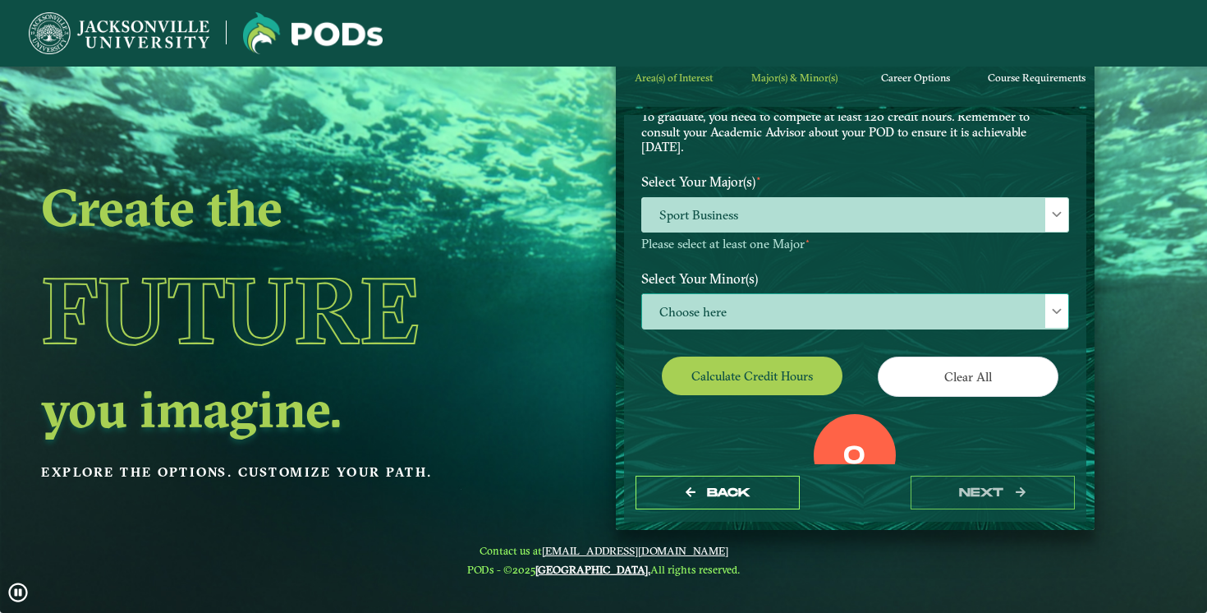
click at [775, 315] on span "Choose here" at bounding box center [855, 311] width 426 height 35
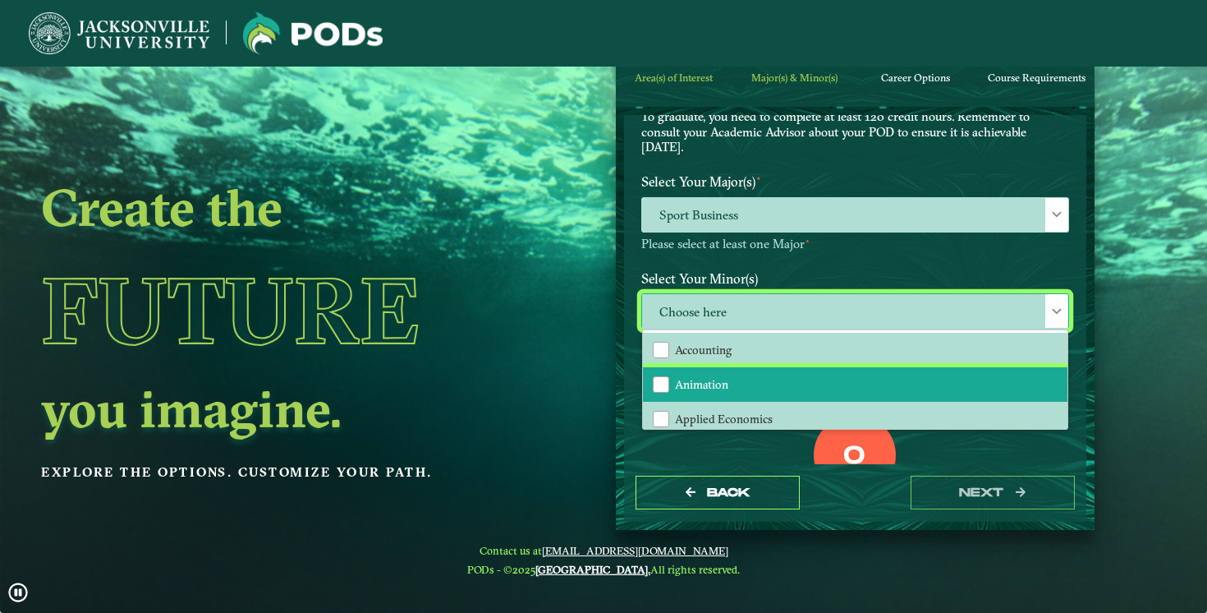
click at [723, 377] on span "Animation" at bounding box center [701, 384] width 53 height 15
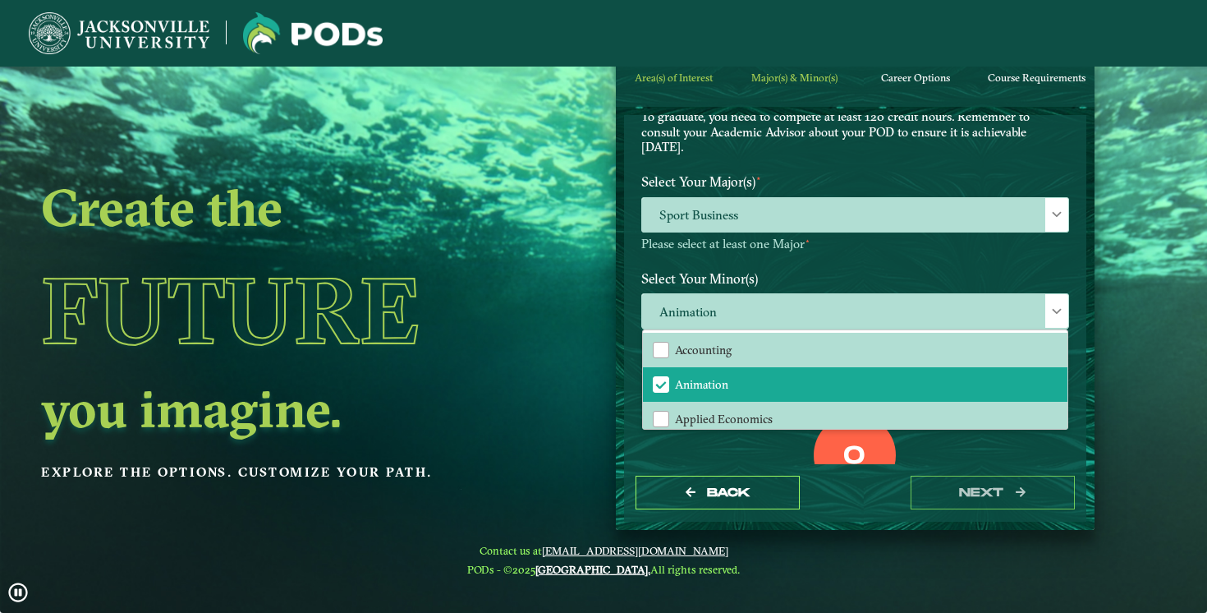
click at [818, 261] on div "Select Your Major(s) ⋆ Sport Business Please select at least one Major ⋆" at bounding box center [855, 215] width 453 height 97
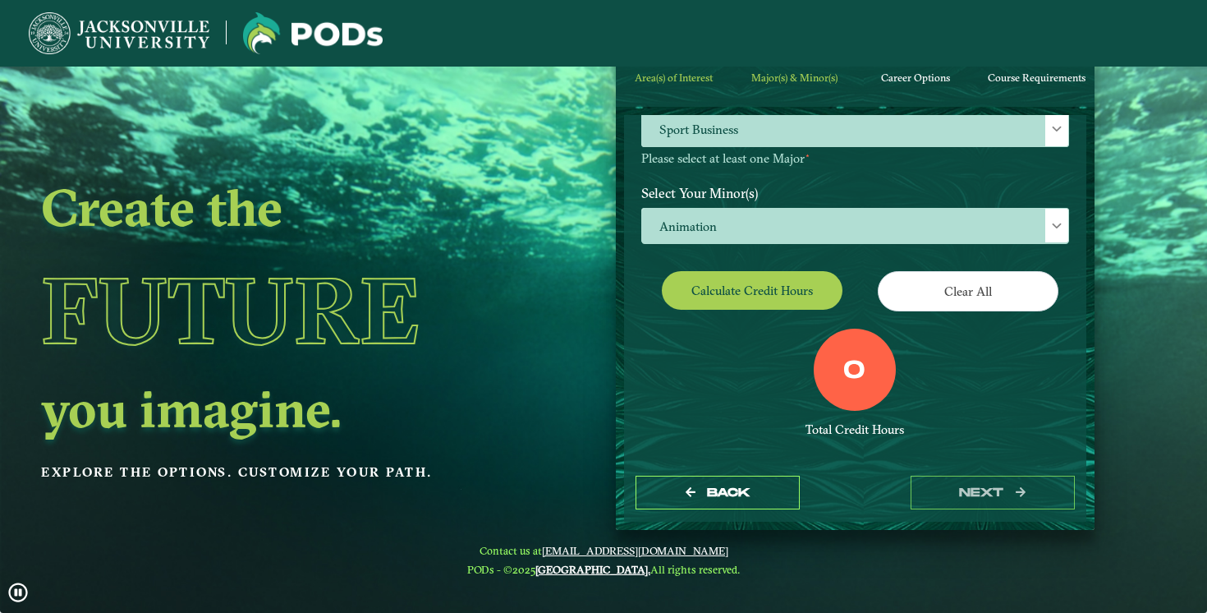
scroll to position [250, 0]
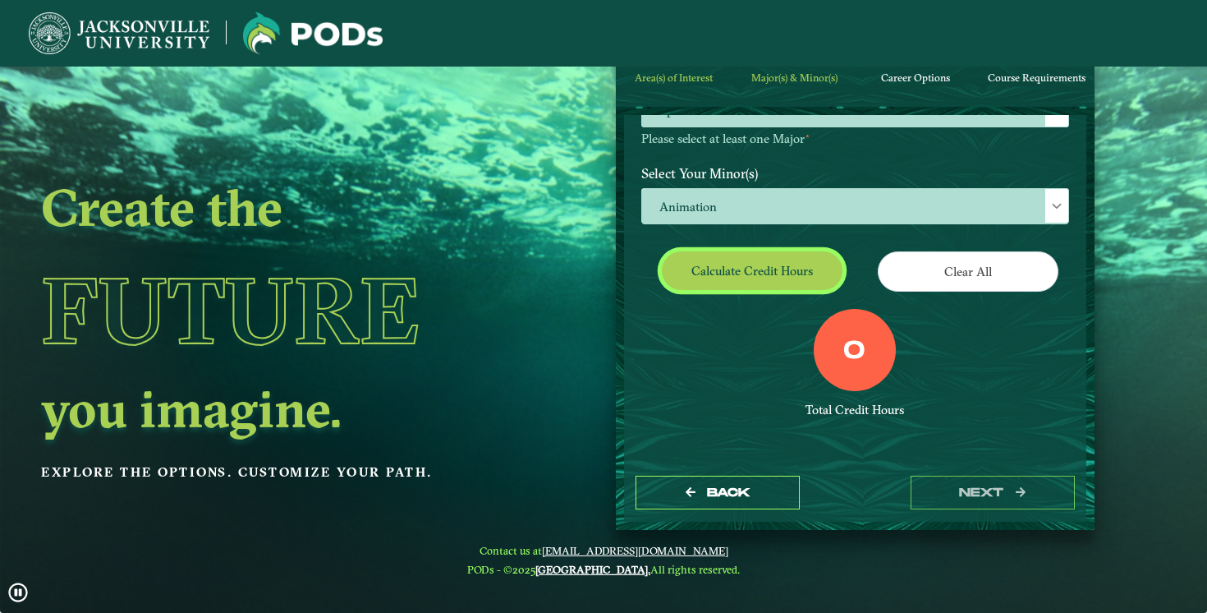
click at [739, 274] on button "Calculate credit hours" at bounding box center [752, 270] width 181 height 39
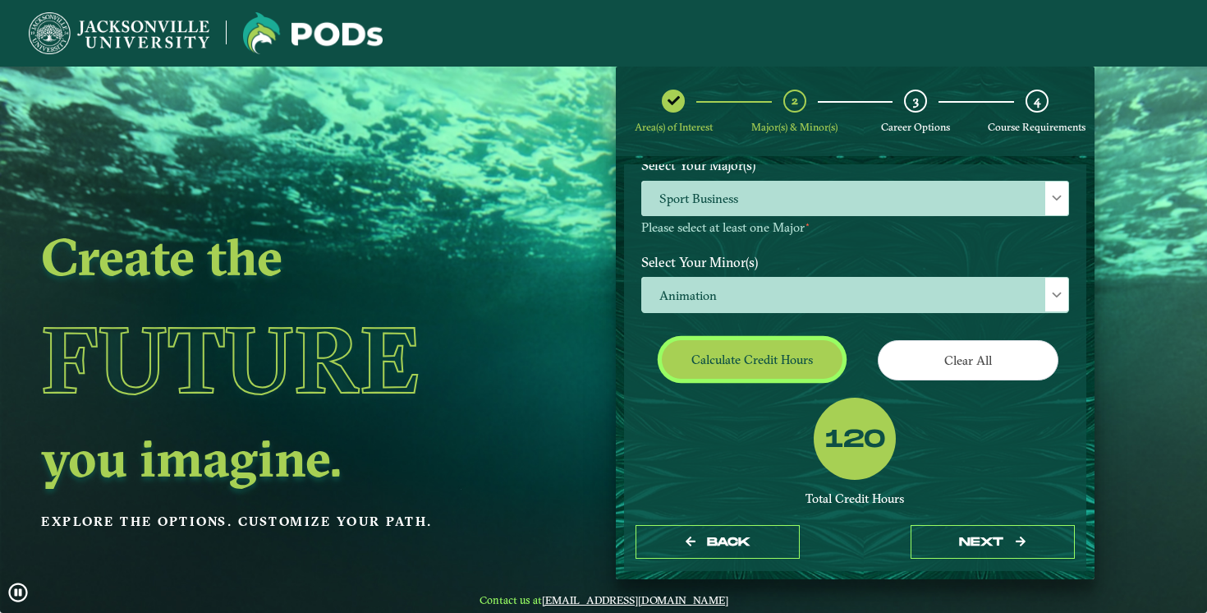
scroll to position [202, 0]
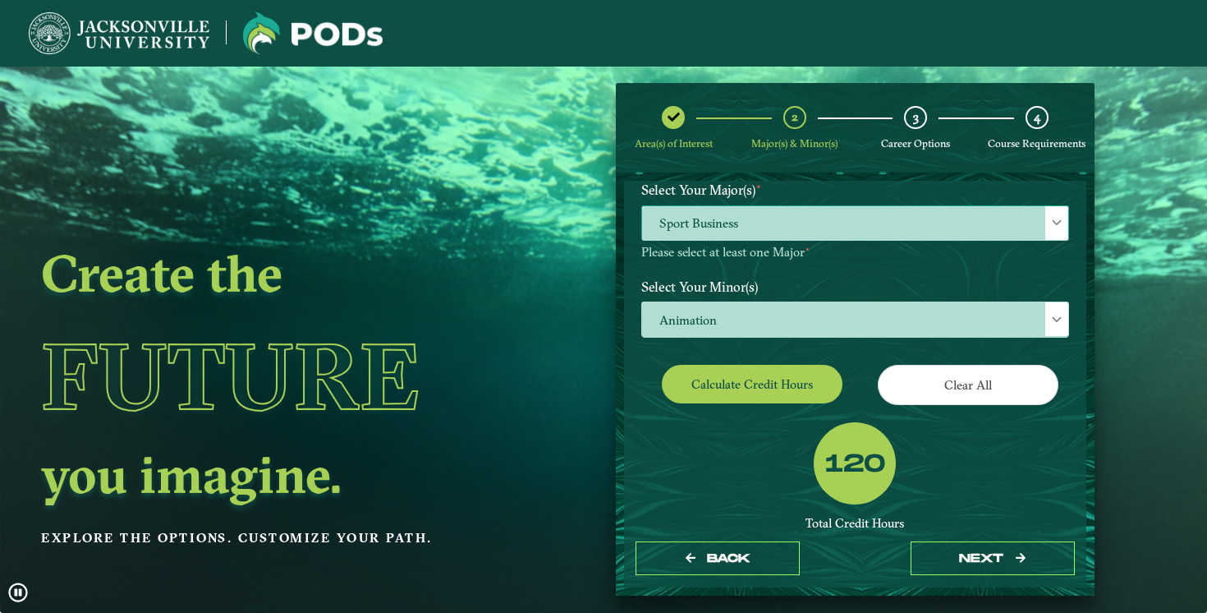
click at [813, 220] on span "Sport Business" at bounding box center [855, 223] width 426 height 35
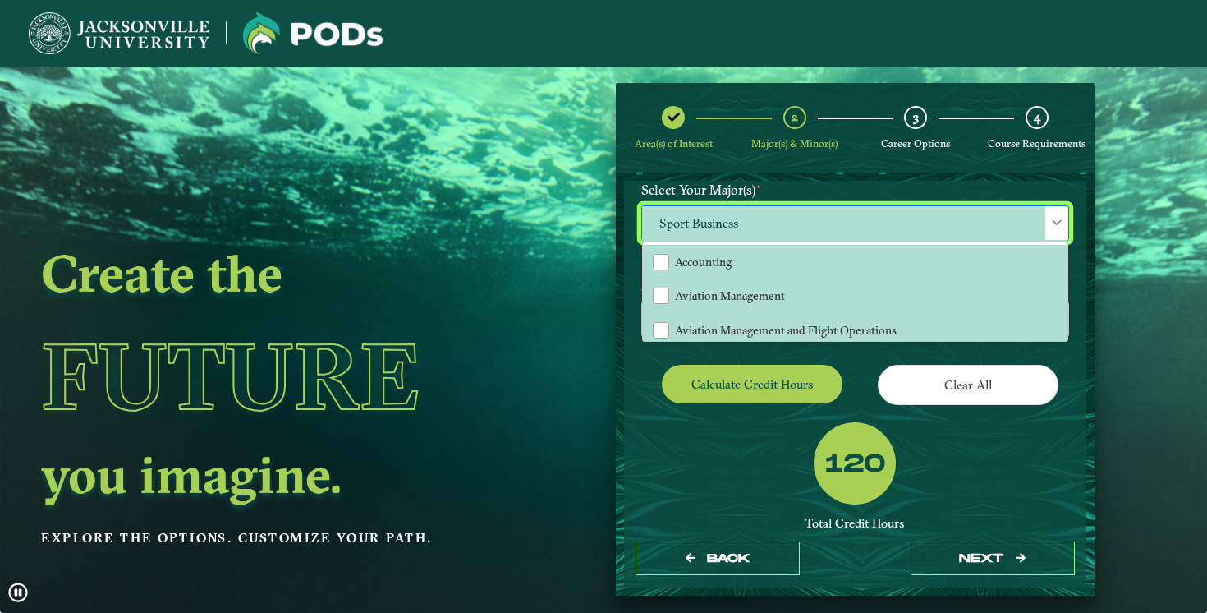
click at [804, 169] on div "Area(s) of Interest 2 Major(s) & Minor(s) 3 Career Options 4 Course Requirements" at bounding box center [855, 128] width 479 height 90
